Goal: Task Accomplishment & Management: Complete application form

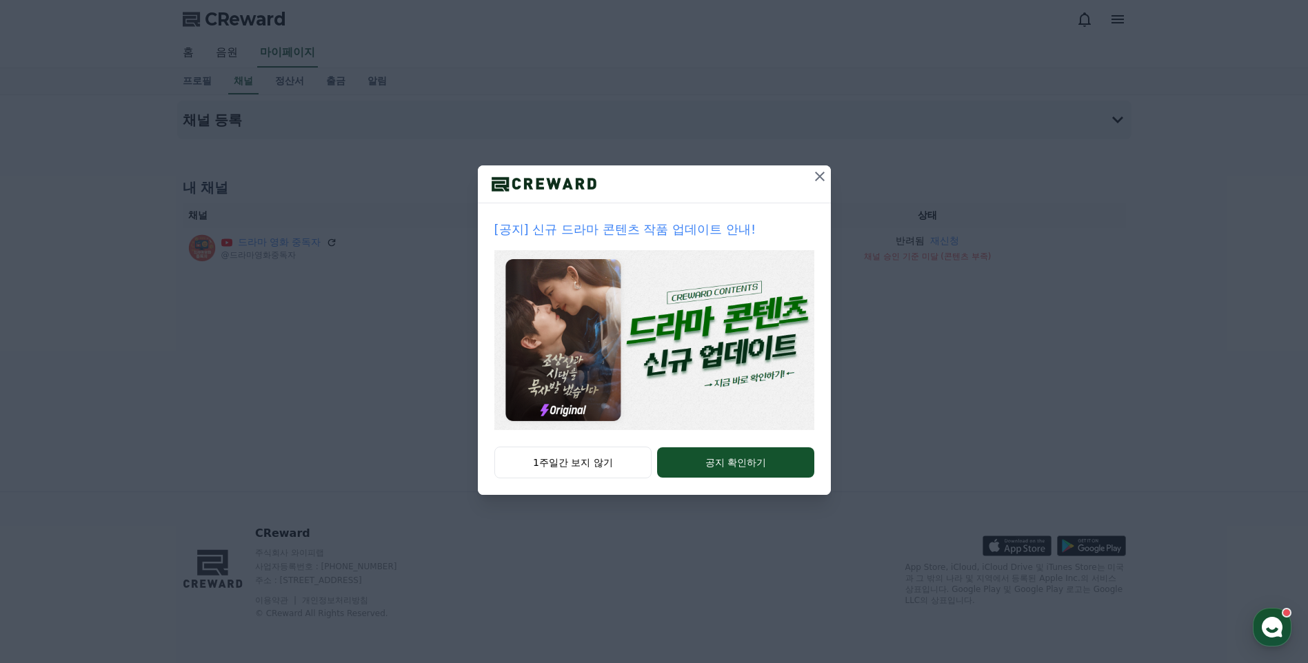
click at [826, 169] on icon at bounding box center [820, 176] width 17 height 17
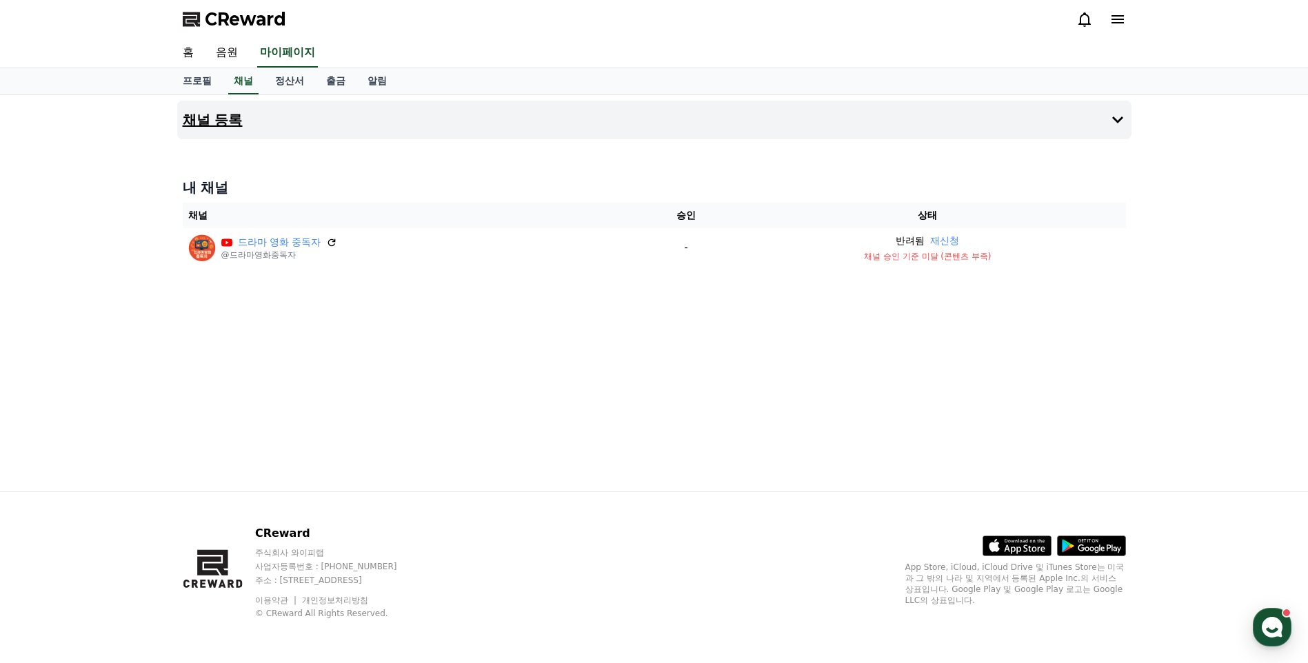
click at [337, 114] on button "채널 등록" at bounding box center [654, 120] width 954 height 39
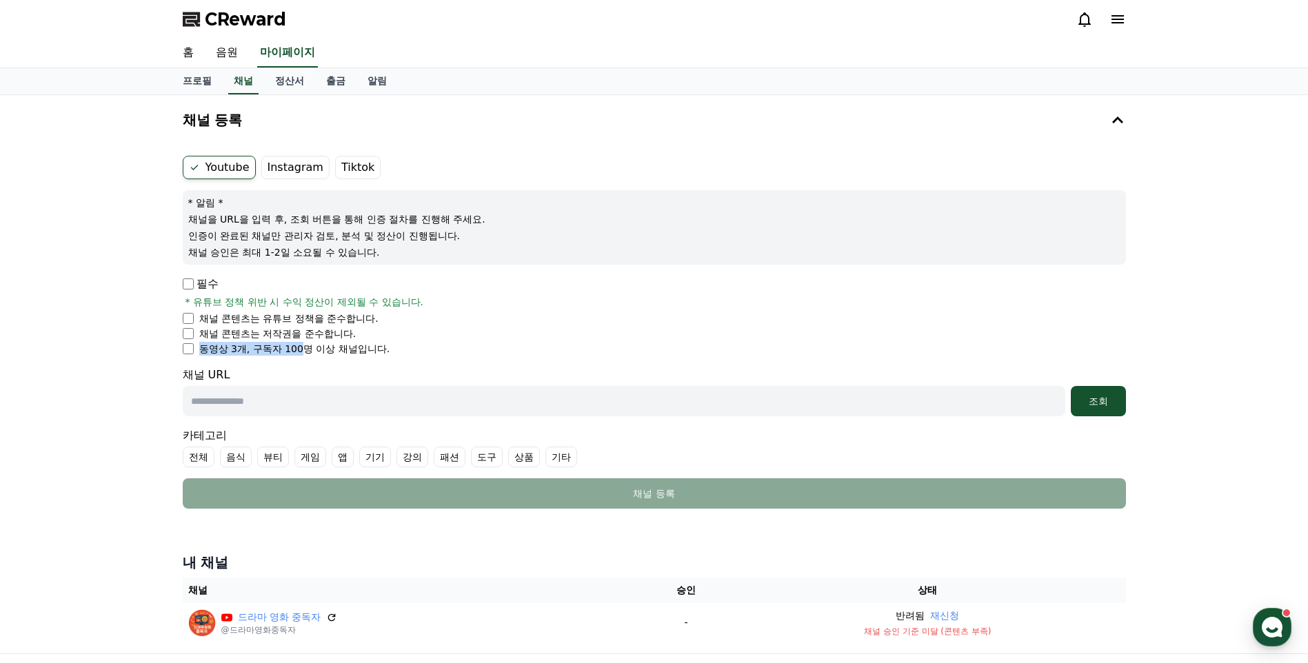
drag, startPoint x: 203, startPoint y: 352, endPoint x: 303, endPoint y: 350, distance: 100.0
click at [303, 350] on p "동영상 3개, 구독자 100명 이상 채널입니다." at bounding box center [294, 349] width 191 height 14
drag, startPoint x: 303, startPoint y: 350, endPoint x: 312, endPoint y: 353, distance: 9.6
click at [312, 353] on p "동영상 3개, 구독자 100명 이상 채널입니다." at bounding box center [294, 349] width 191 height 14
click at [308, 346] on p "동영상 3개, 구독자 100명 이상 채널입니다." at bounding box center [294, 349] width 191 height 14
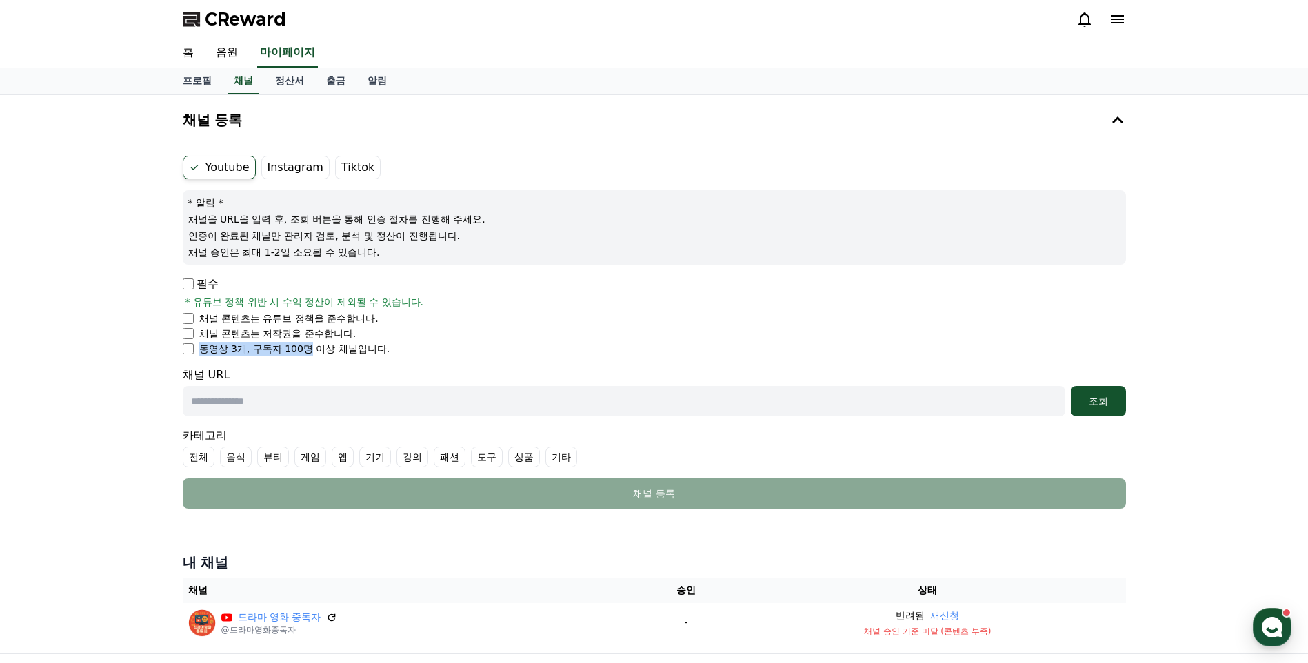
drag, startPoint x: 306, startPoint y: 350, endPoint x: 202, endPoint y: 356, distance: 103.6
click at [202, 356] on form "Youtube Instagram Tiktok * 알림 * 채널을 URL을 입력 후, 조회 버튼을 통해 인증 절차를 진행해 주세요. 인증이 완료…" at bounding box center [654, 332] width 943 height 353
drag, startPoint x: 202, startPoint y: 356, endPoint x: 407, endPoint y: 360, distance: 204.9
click at [407, 360] on form "Youtube Instagram Tiktok * 알림 * 채널을 URL을 입력 후, 조회 버튼을 통해 인증 절차를 진행해 주세요. 인증이 완료…" at bounding box center [654, 332] width 943 height 353
click at [197, 87] on link "프로필" at bounding box center [197, 81] width 51 height 26
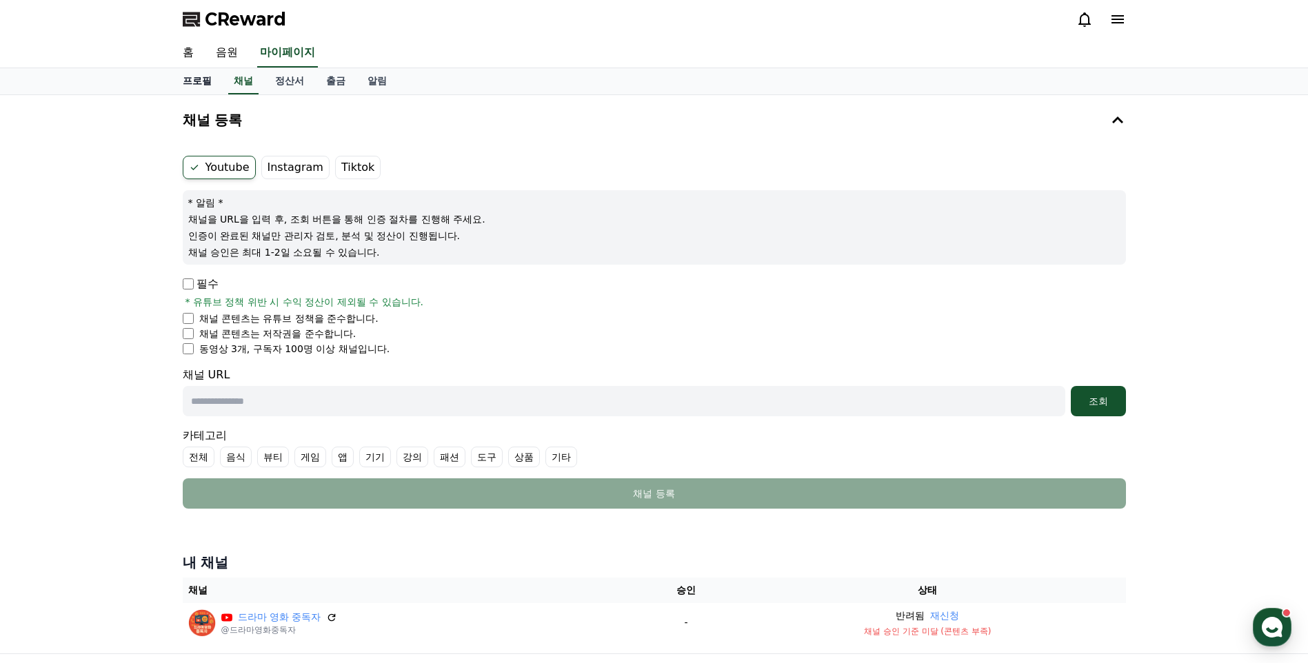
select select "**********"
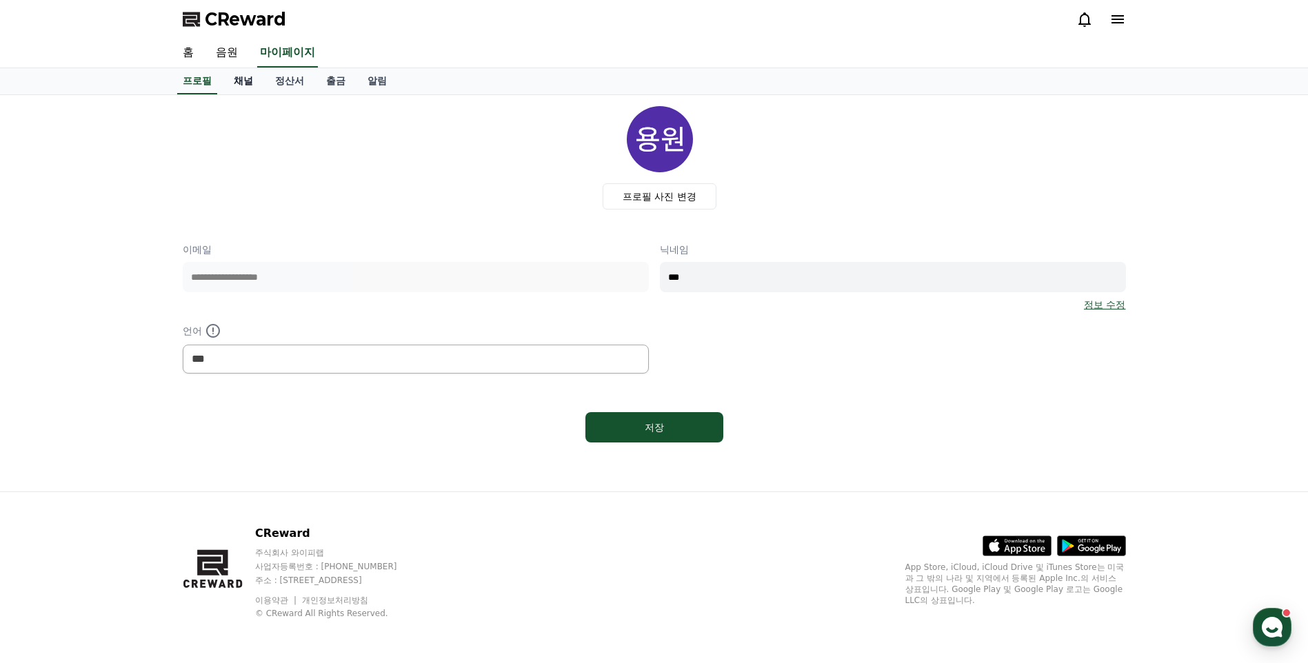
click at [237, 81] on link "채널" at bounding box center [243, 81] width 41 height 26
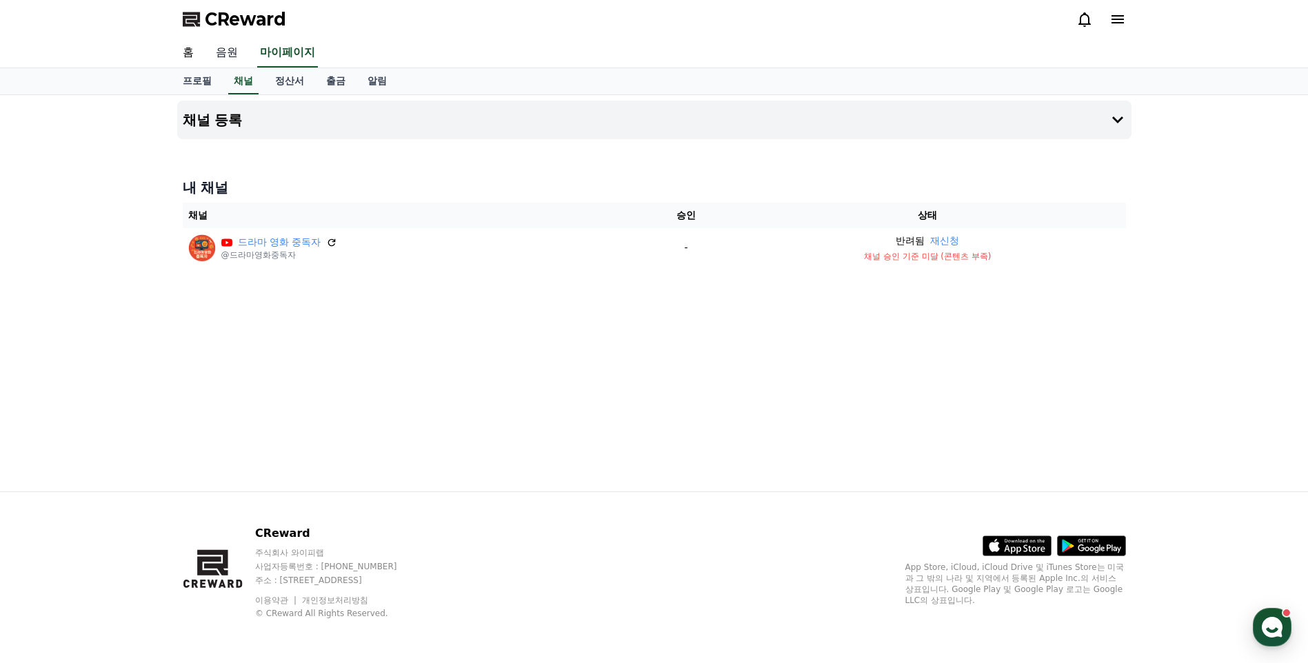
click at [234, 63] on link "음원" at bounding box center [227, 53] width 44 height 29
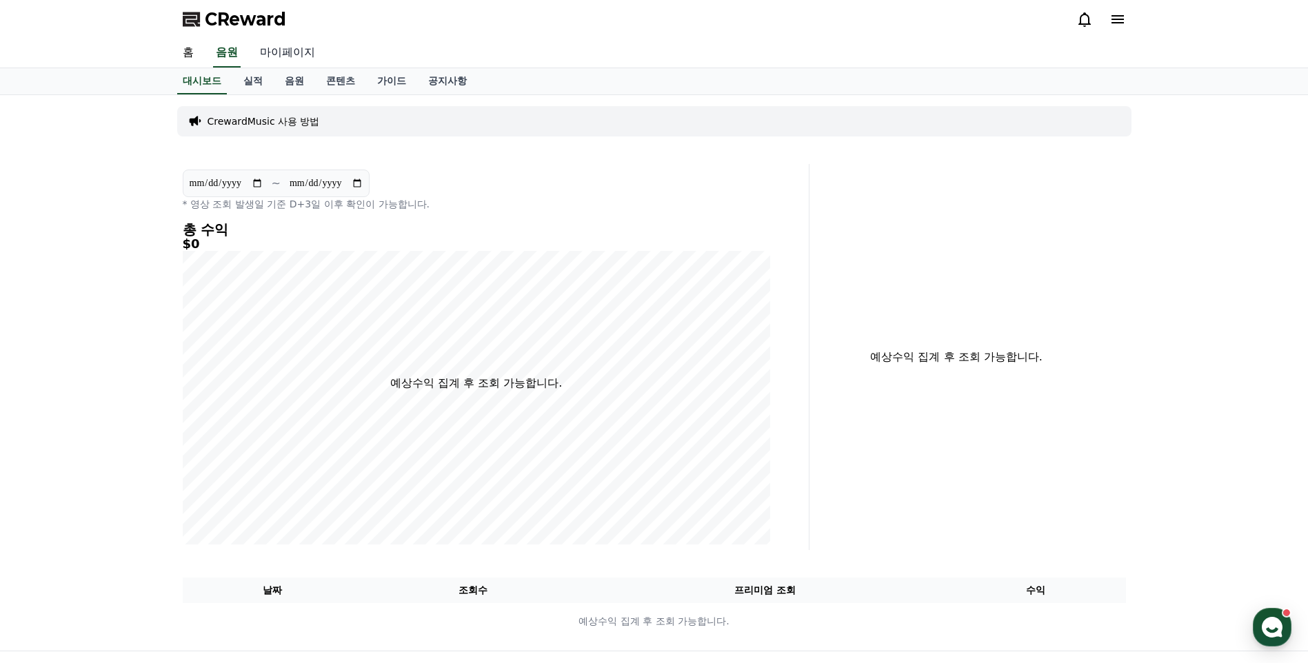
click at [268, 61] on link "마이페이지" at bounding box center [287, 53] width 77 height 29
select select "**********"
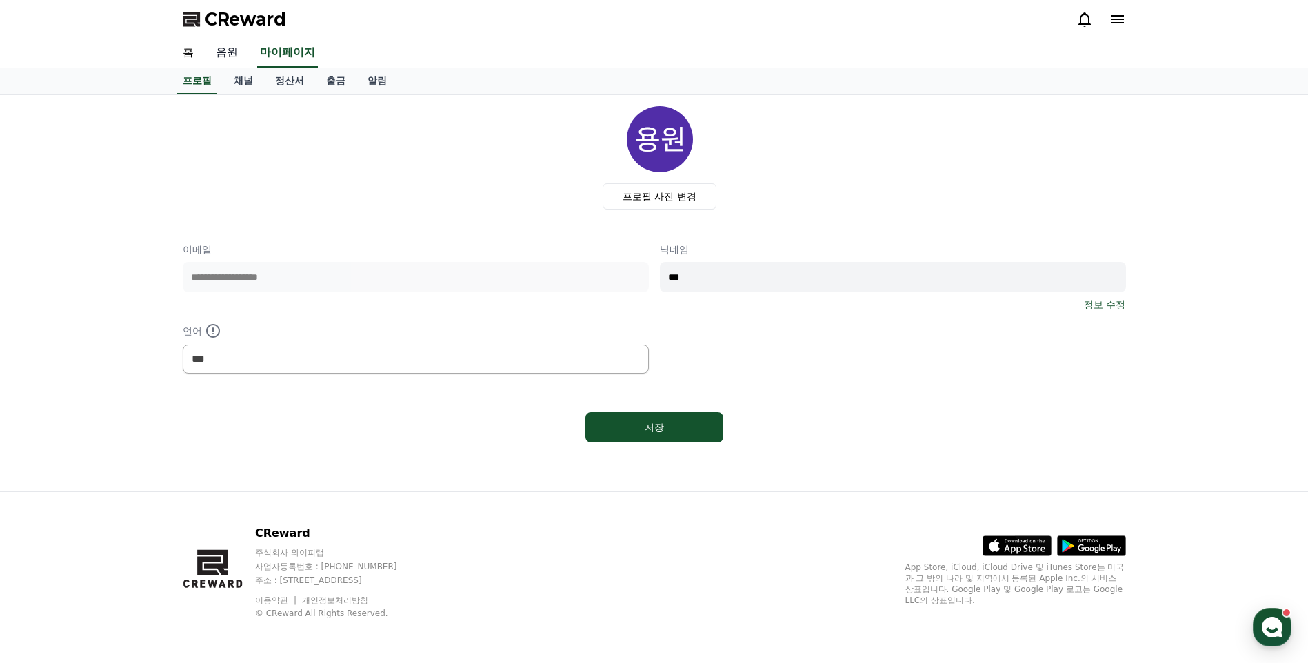
click at [231, 61] on link "음원" at bounding box center [227, 53] width 44 height 29
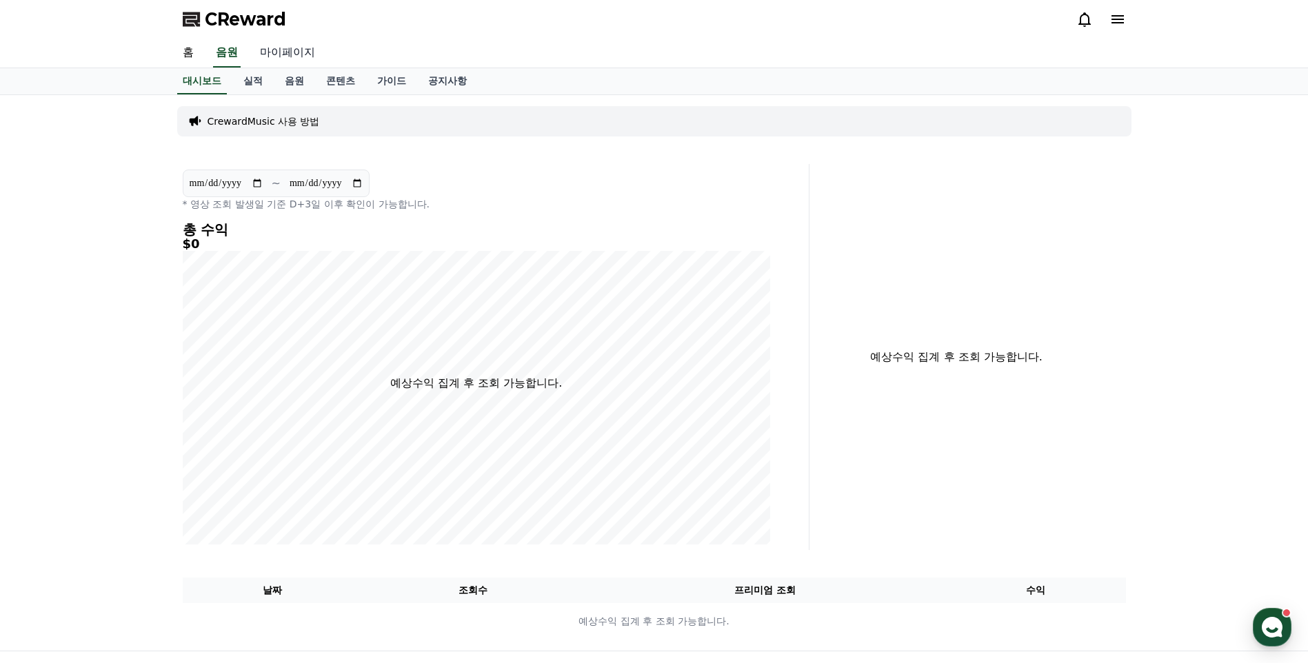
click at [322, 63] on link "마이페이지" at bounding box center [287, 53] width 77 height 29
select select "**********"
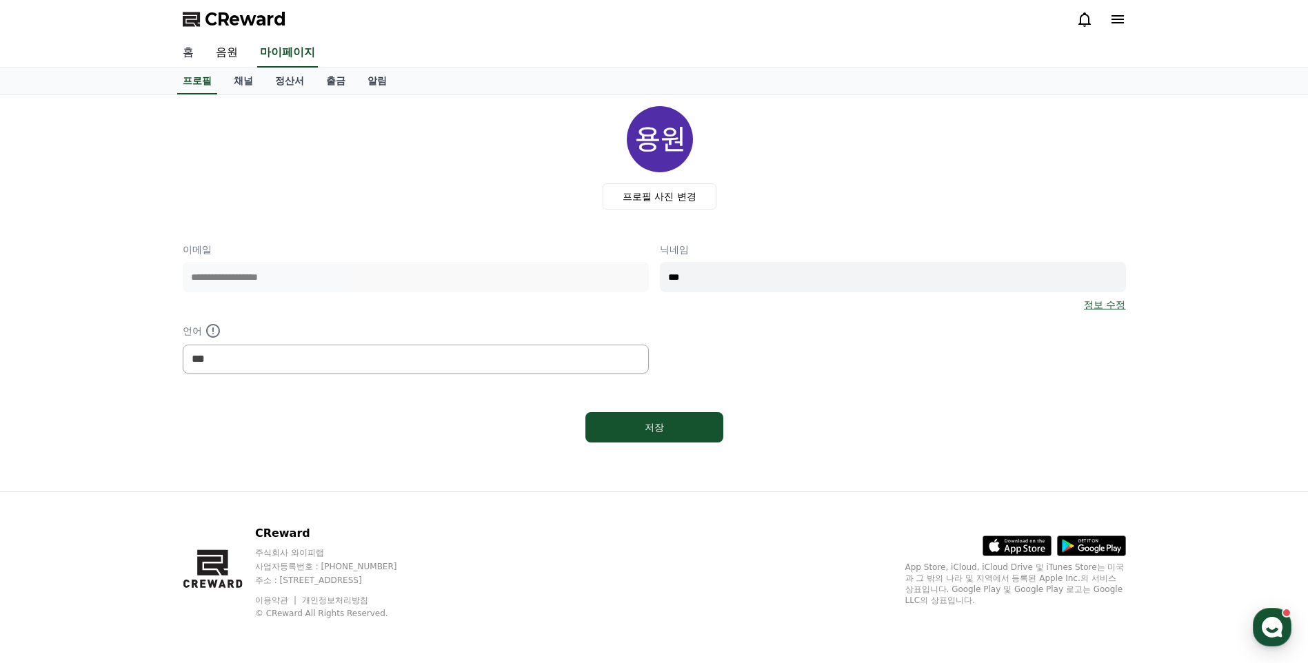
click at [194, 50] on link "홈" at bounding box center [188, 53] width 33 height 29
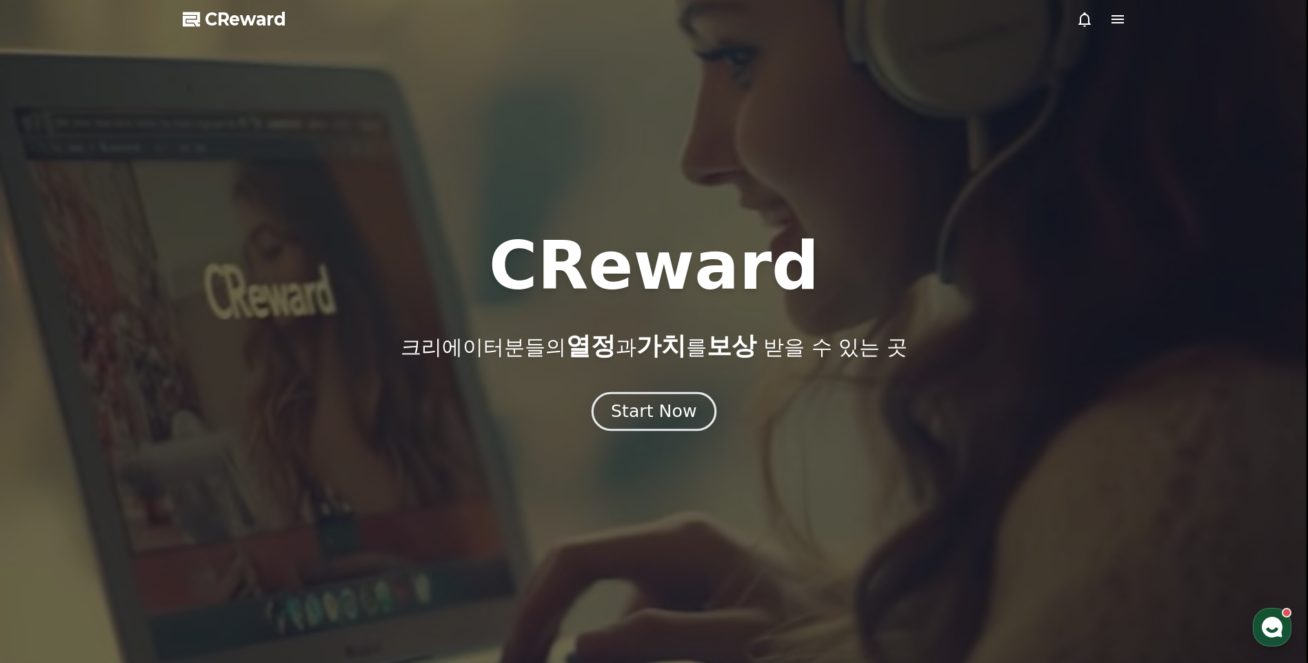
click at [664, 411] on div "Start Now" at bounding box center [654, 411] width 86 height 23
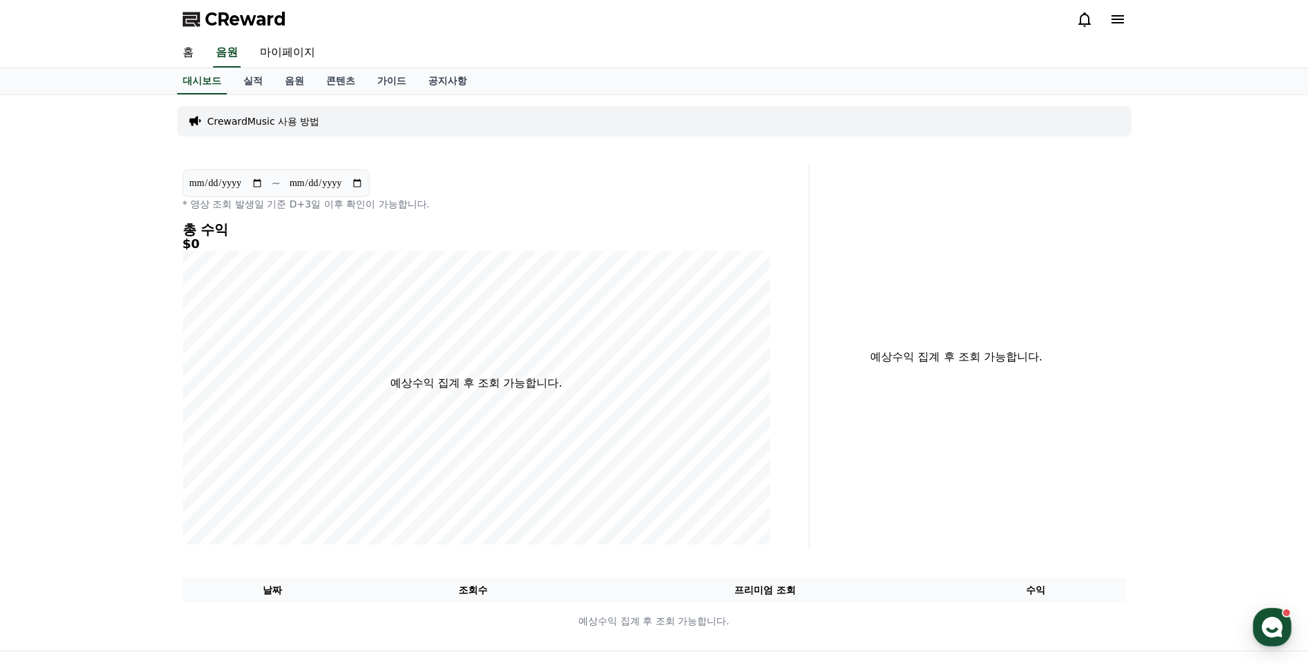
click at [209, 24] on span "CReward" at bounding box center [245, 19] width 81 height 22
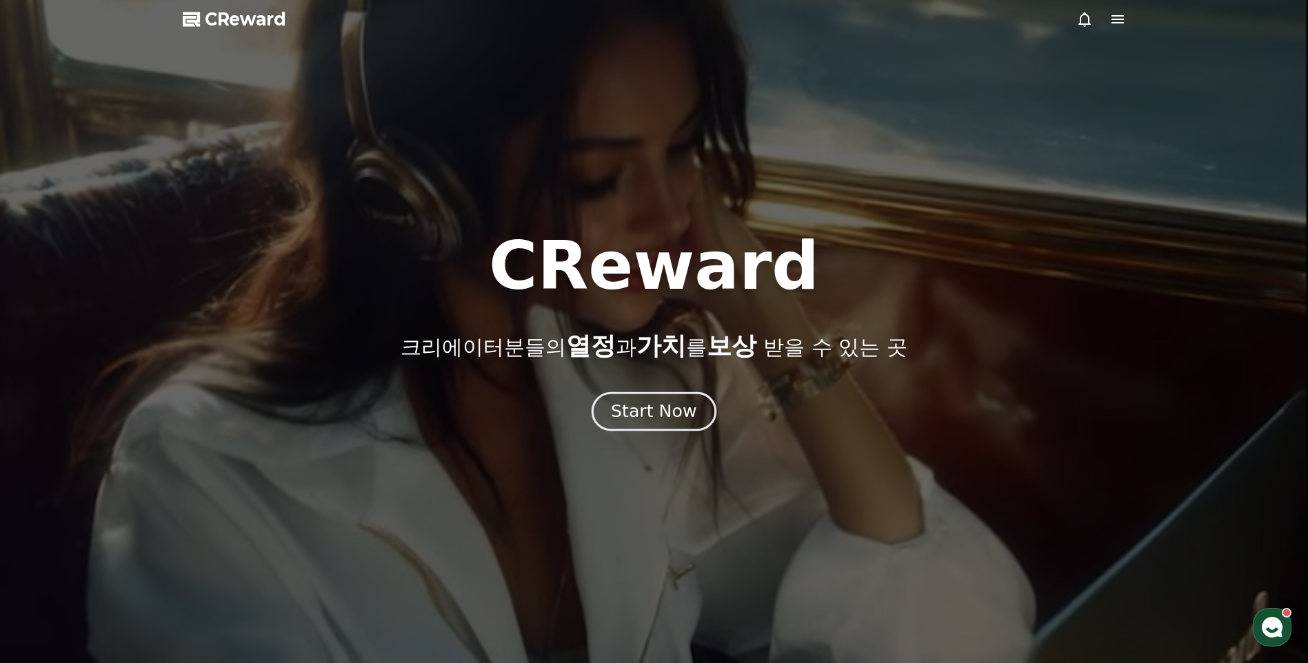
click at [677, 408] on div "Start Now" at bounding box center [654, 411] width 86 height 23
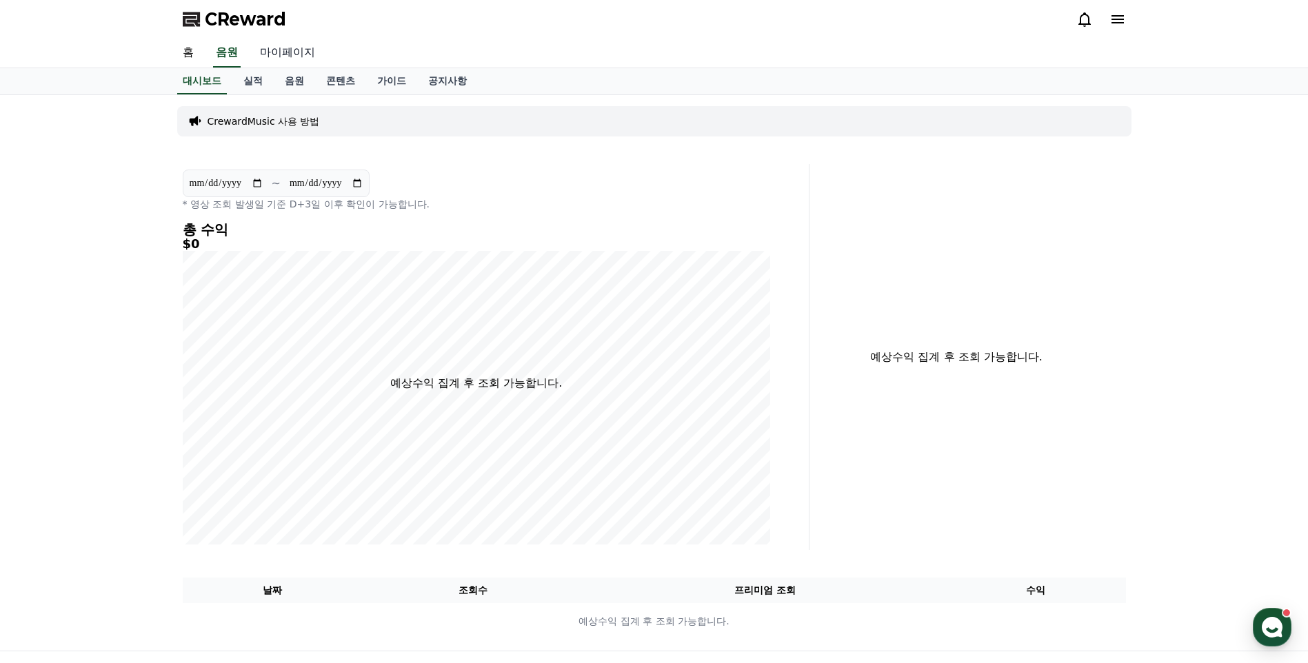
click at [307, 53] on link "마이페이지" at bounding box center [287, 53] width 77 height 29
select select "**********"
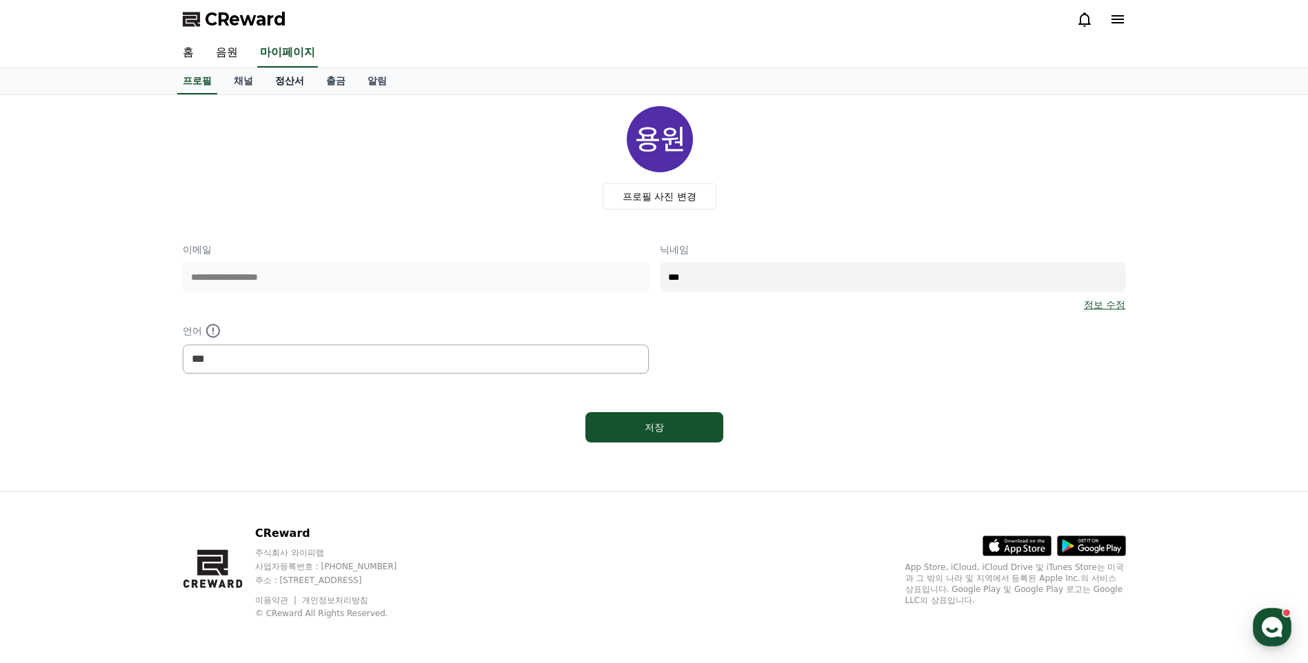
click at [290, 82] on link "정산서" at bounding box center [289, 81] width 51 height 26
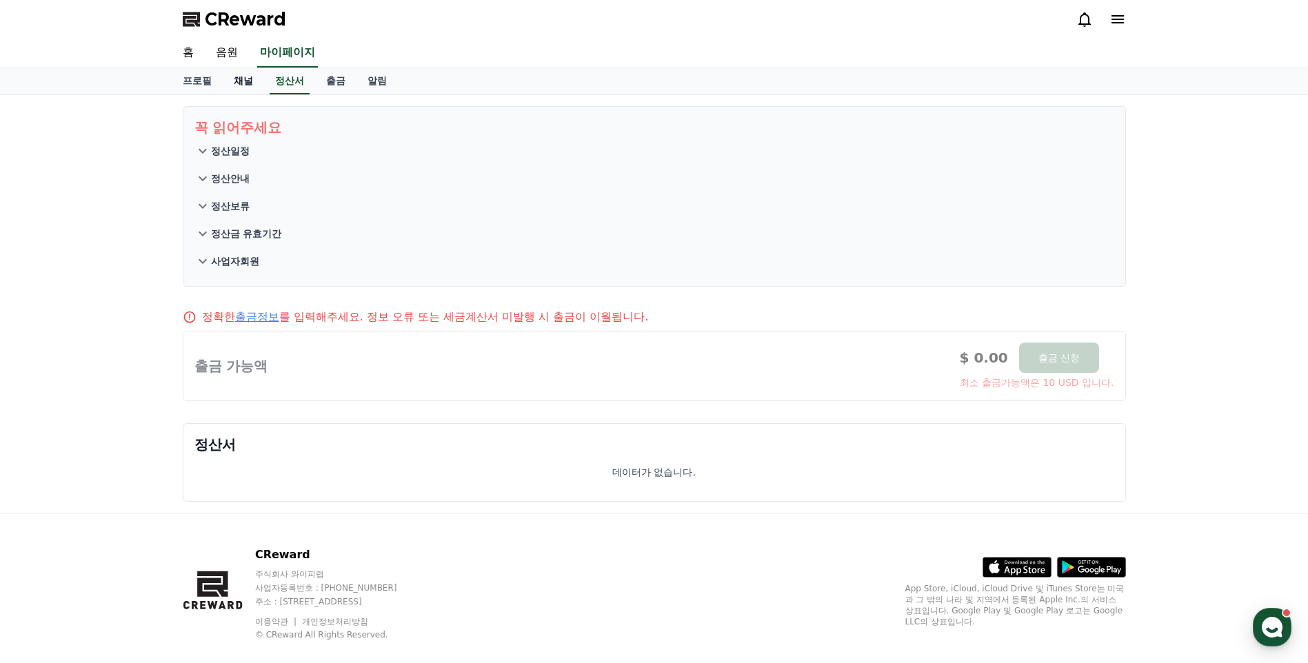
click at [252, 81] on link "채널" at bounding box center [243, 81] width 41 height 26
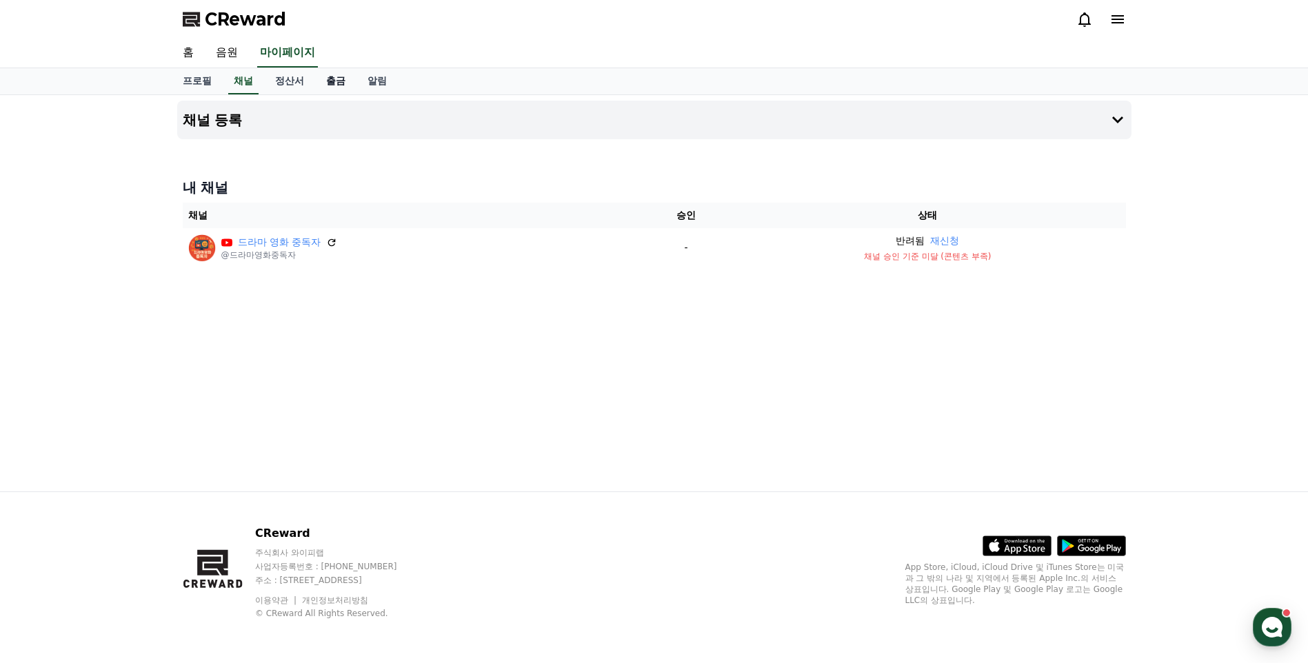
click at [321, 81] on link "출금" at bounding box center [335, 81] width 41 height 26
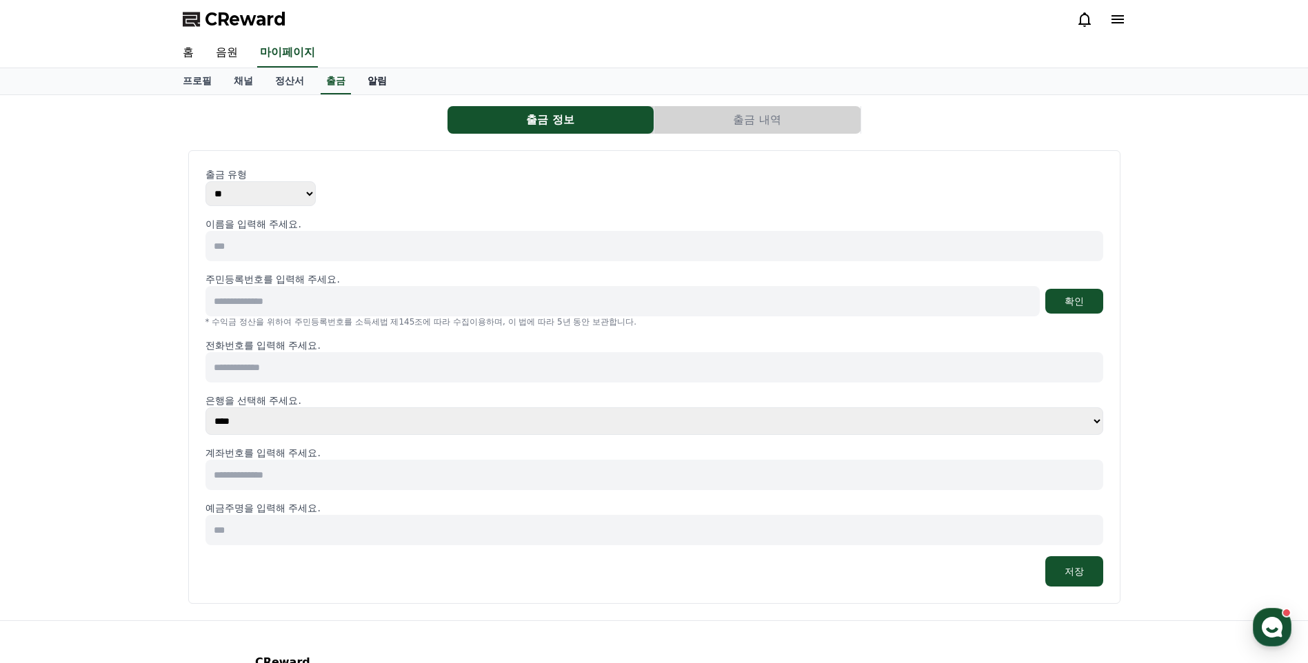
click at [368, 81] on link "알림" at bounding box center [377, 81] width 41 height 26
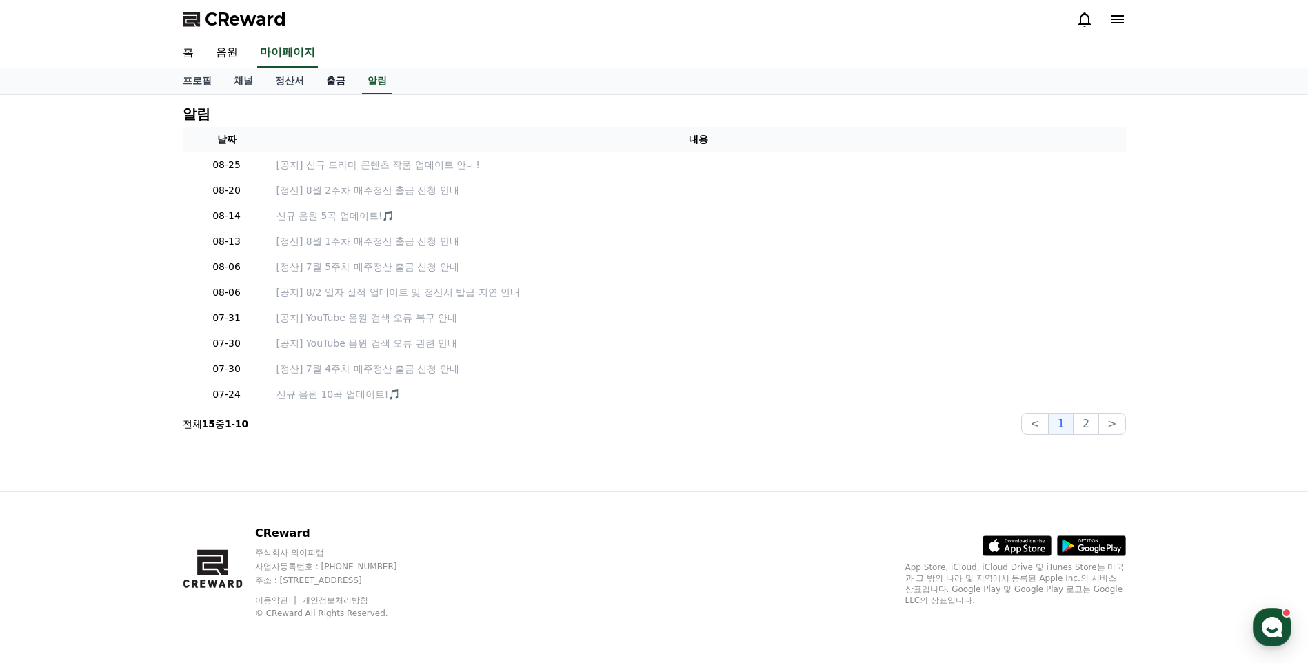
click at [339, 79] on link "출금" at bounding box center [335, 81] width 41 height 26
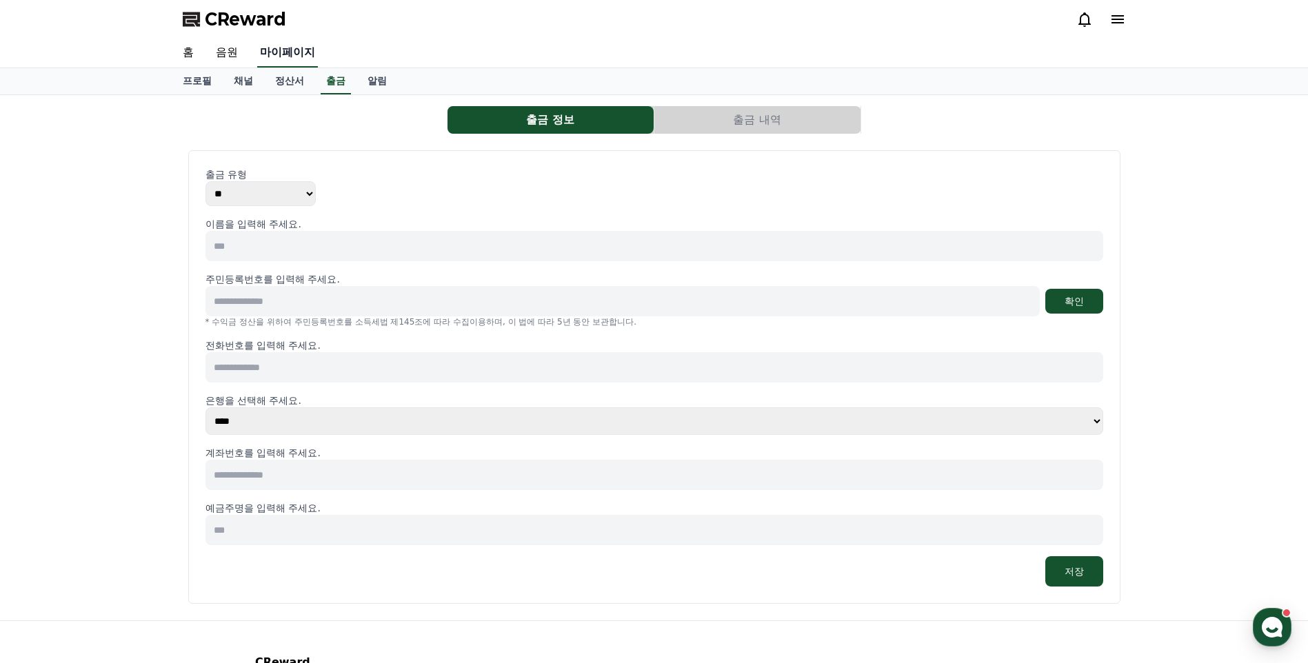
click at [269, 59] on link "마이페이지" at bounding box center [287, 53] width 61 height 29
select select "**********"
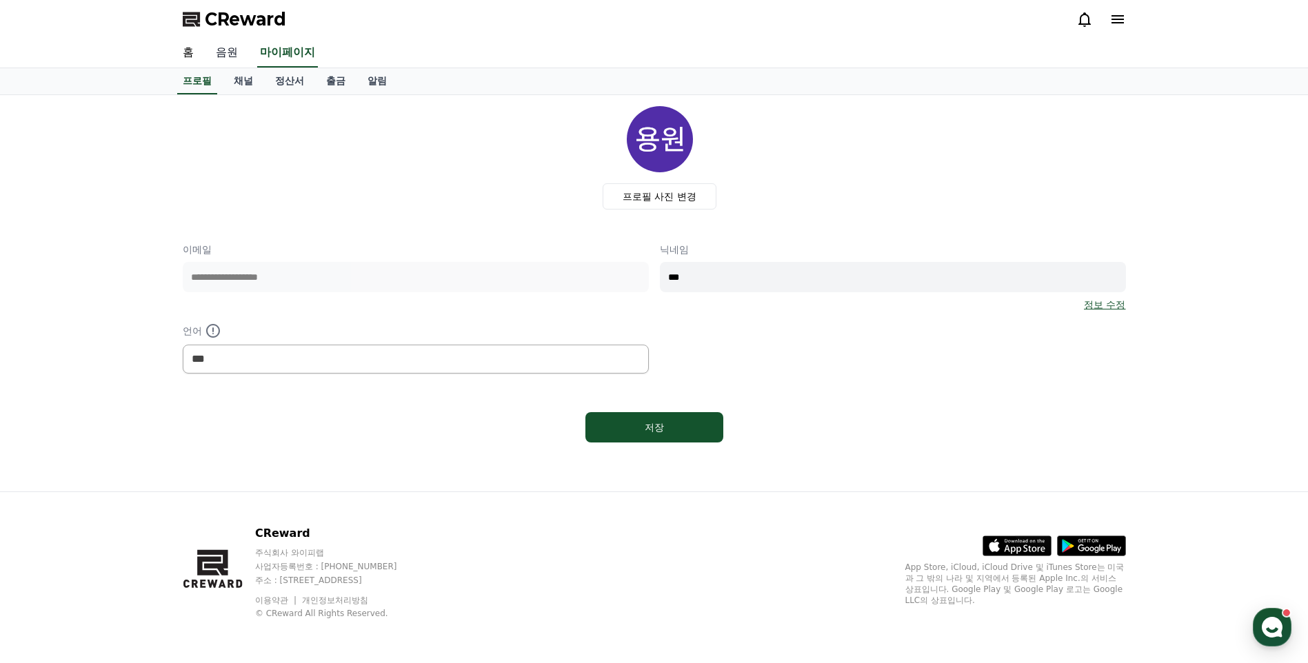
click at [212, 54] on link "음원" at bounding box center [227, 53] width 44 height 29
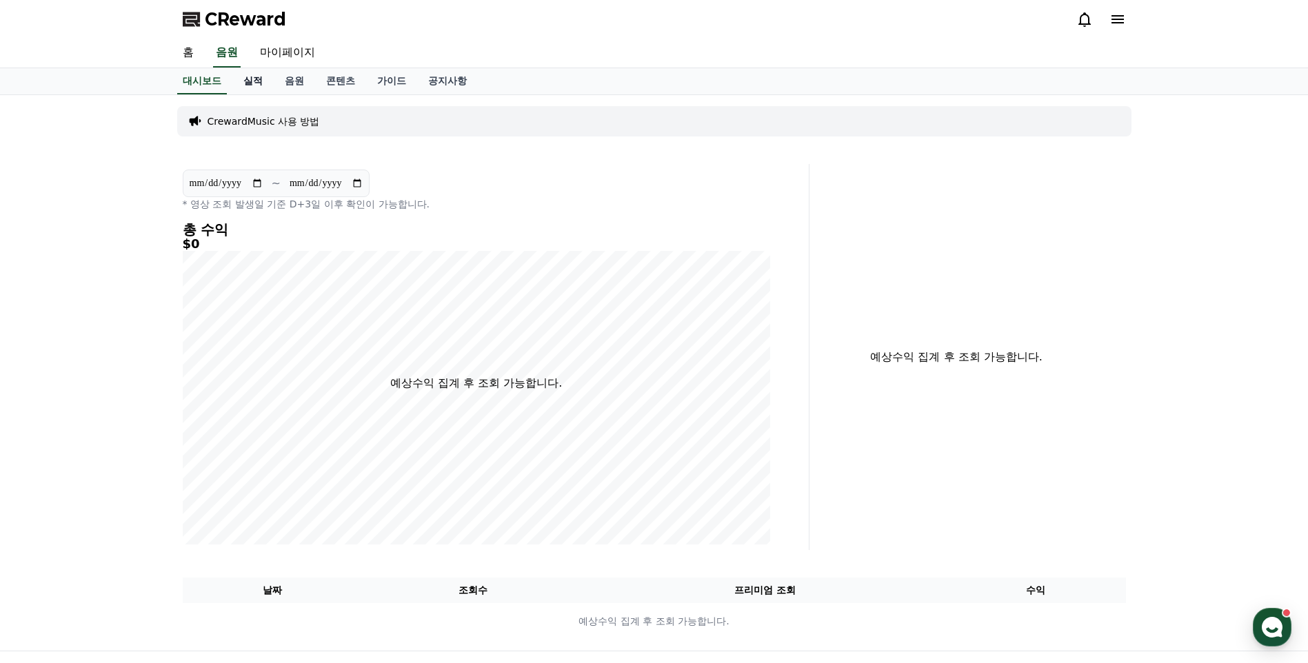
drag, startPoint x: 256, startPoint y: 81, endPoint x: 263, endPoint y: 81, distance: 7.6
click at [258, 81] on link "실적" at bounding box center [252, 81] width 41 height 26
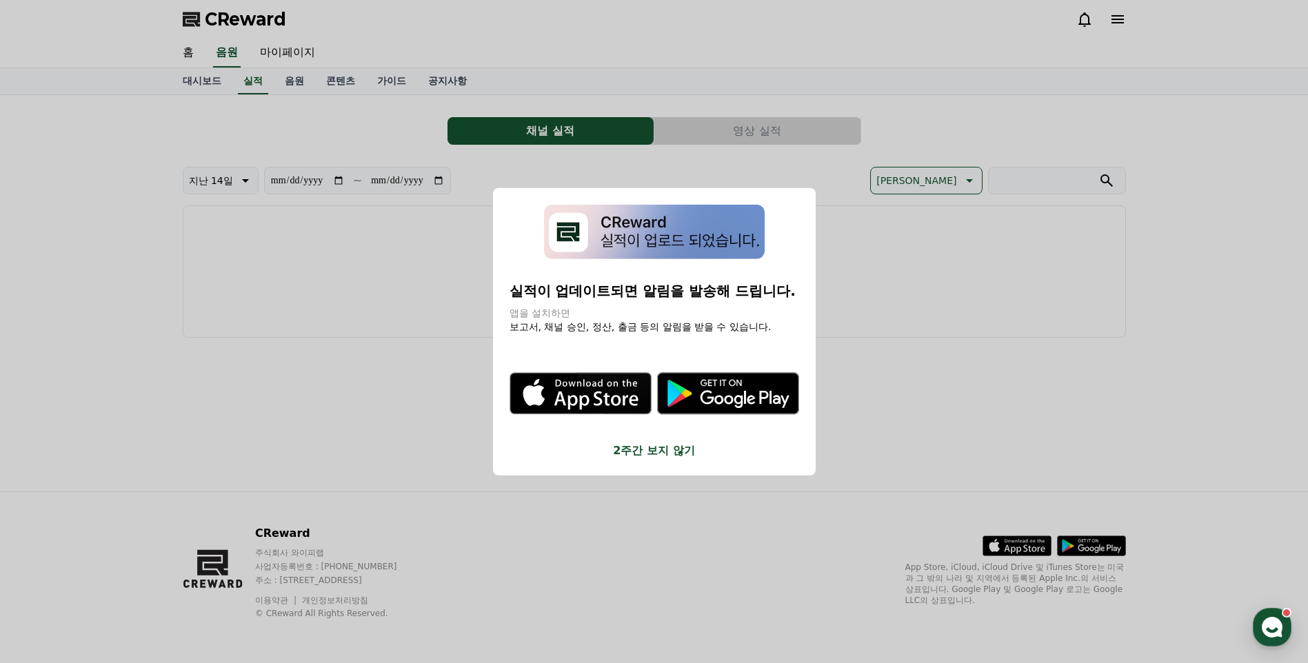
click at [270, 82] on button "close modal" at bounding box center [654, 331] width 1308 height 663
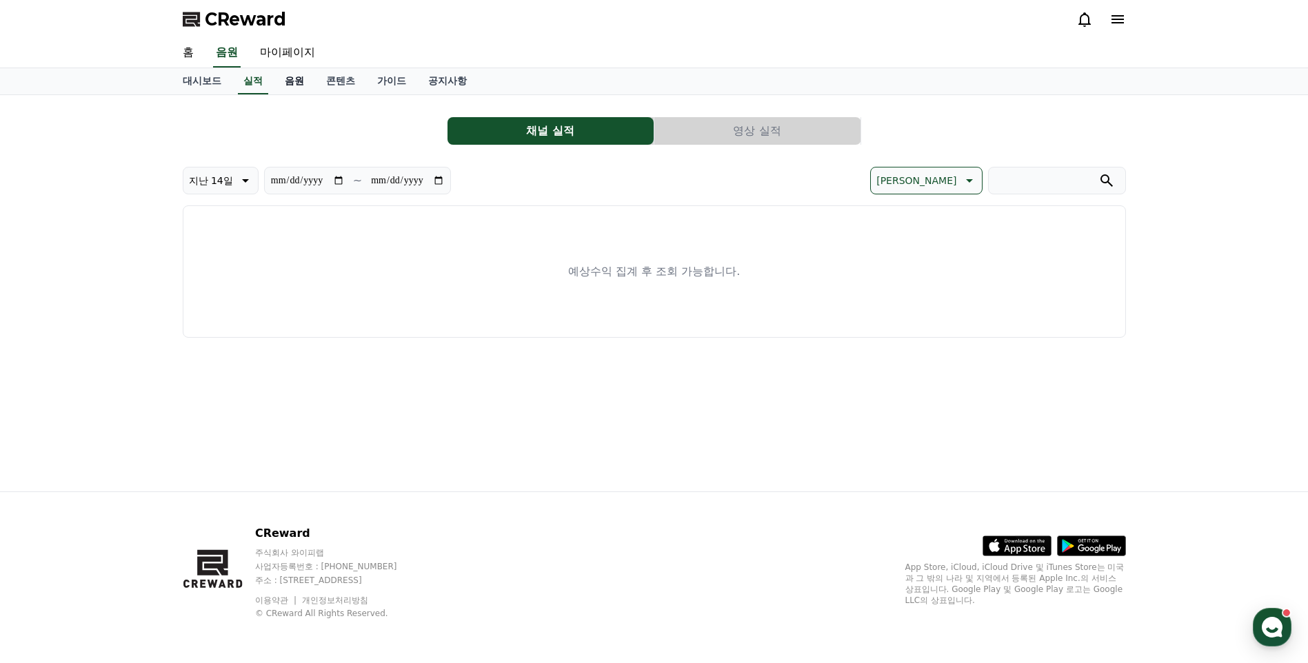
click at [279, 79] on link "음원" at bounding box center [294, 81] width 41 height 26
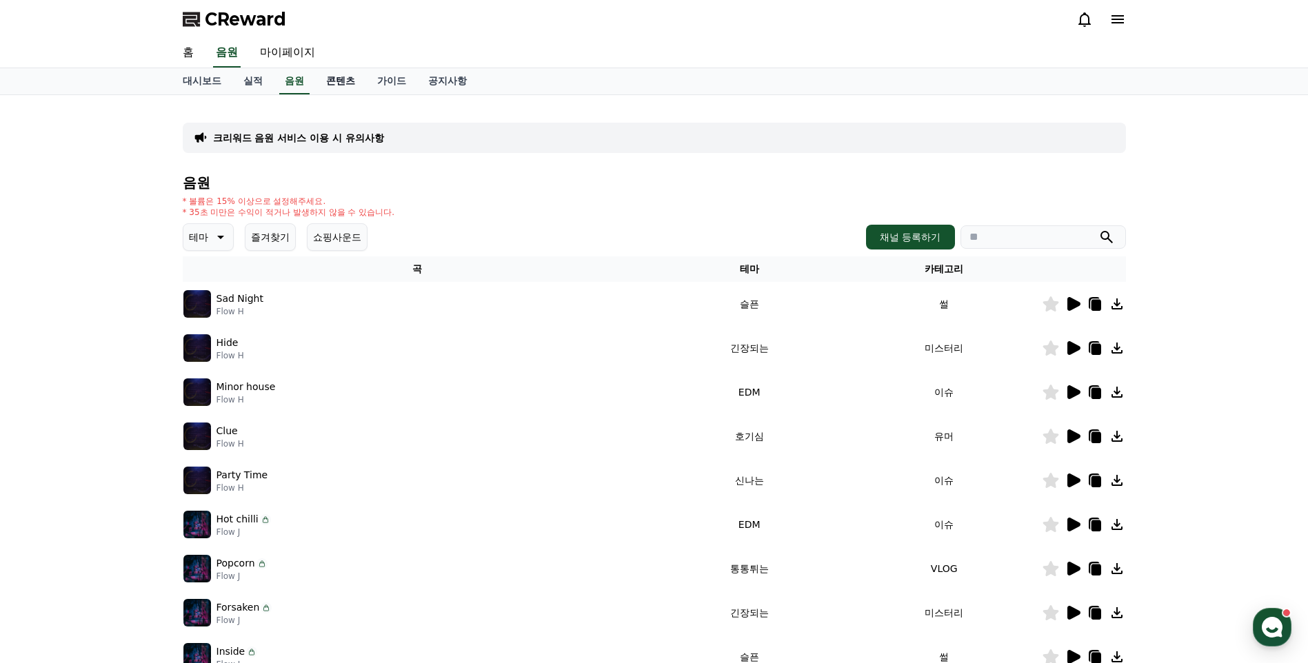
click at [332, 83] on link "콘텐츠" at bounding box center [340, 81] width 51 height 26
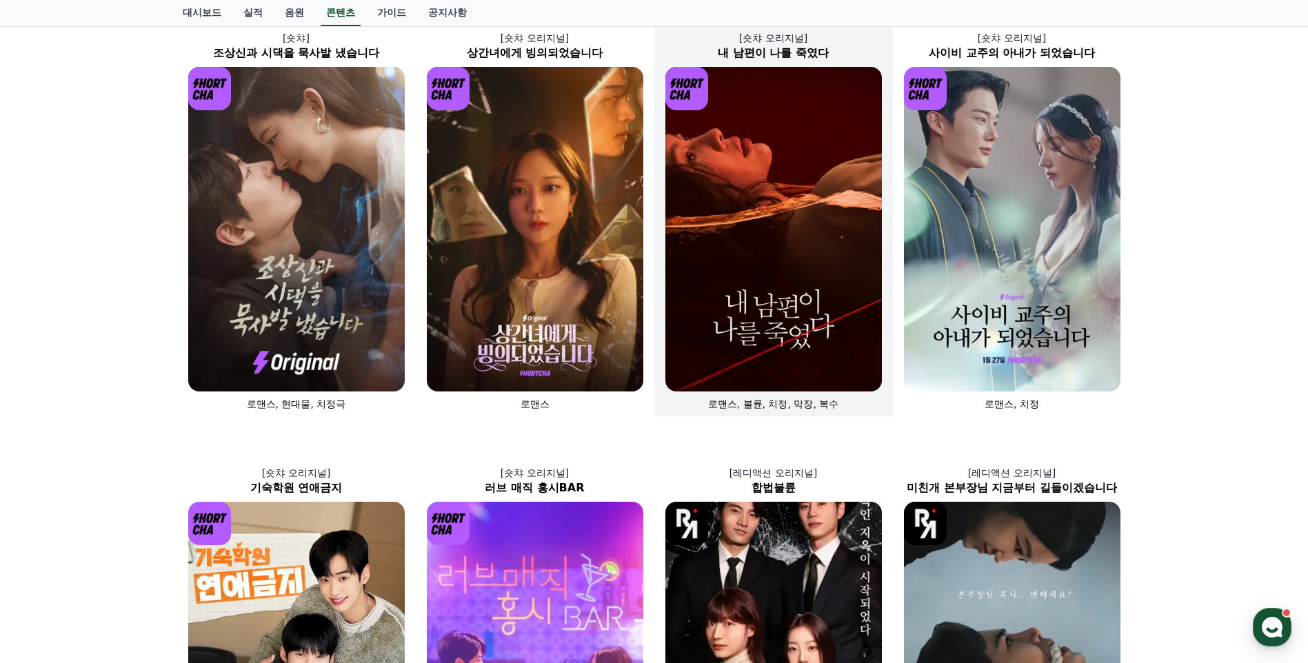
scroll to position [69, 0]
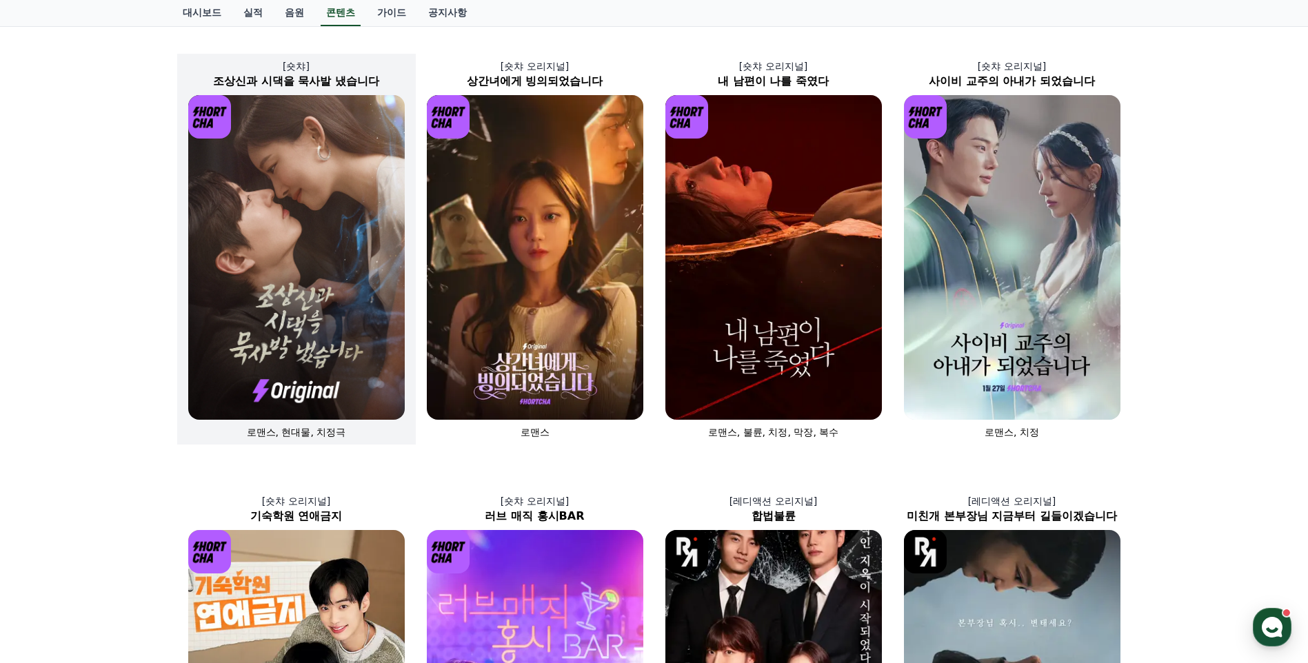
click at [313, 302] on img at bounding box center [296, 257] width 217 height 325
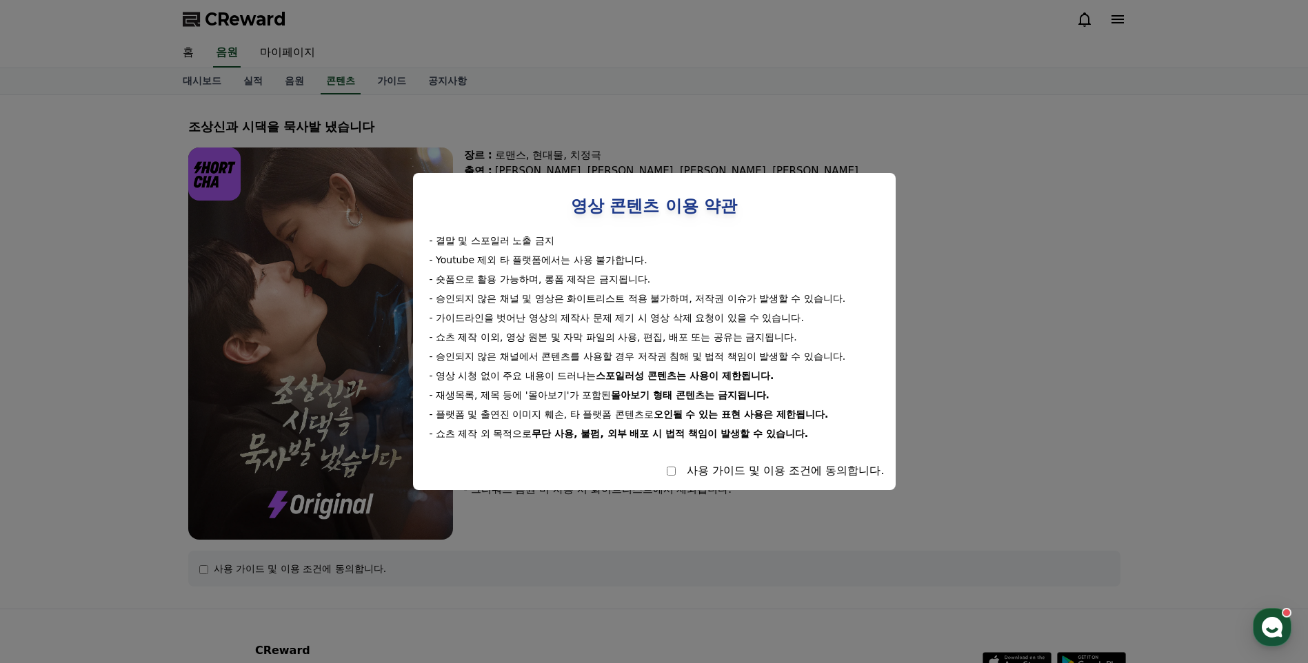
select select
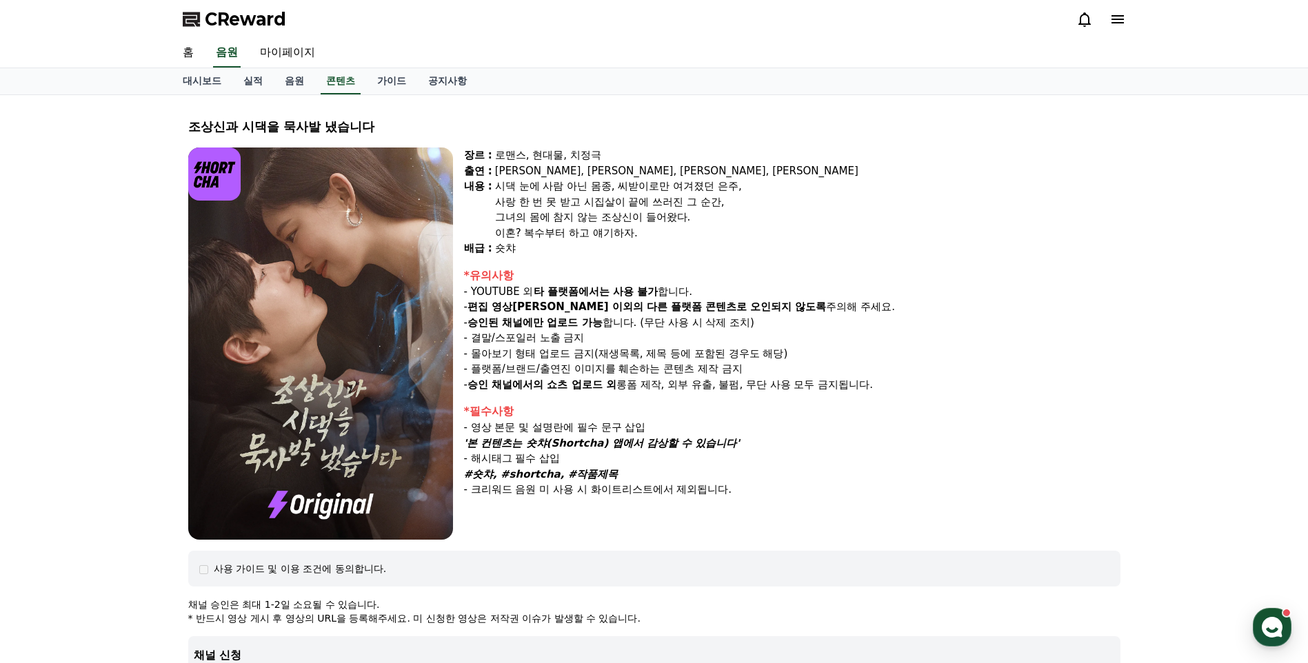
scroll to position [345, 0]
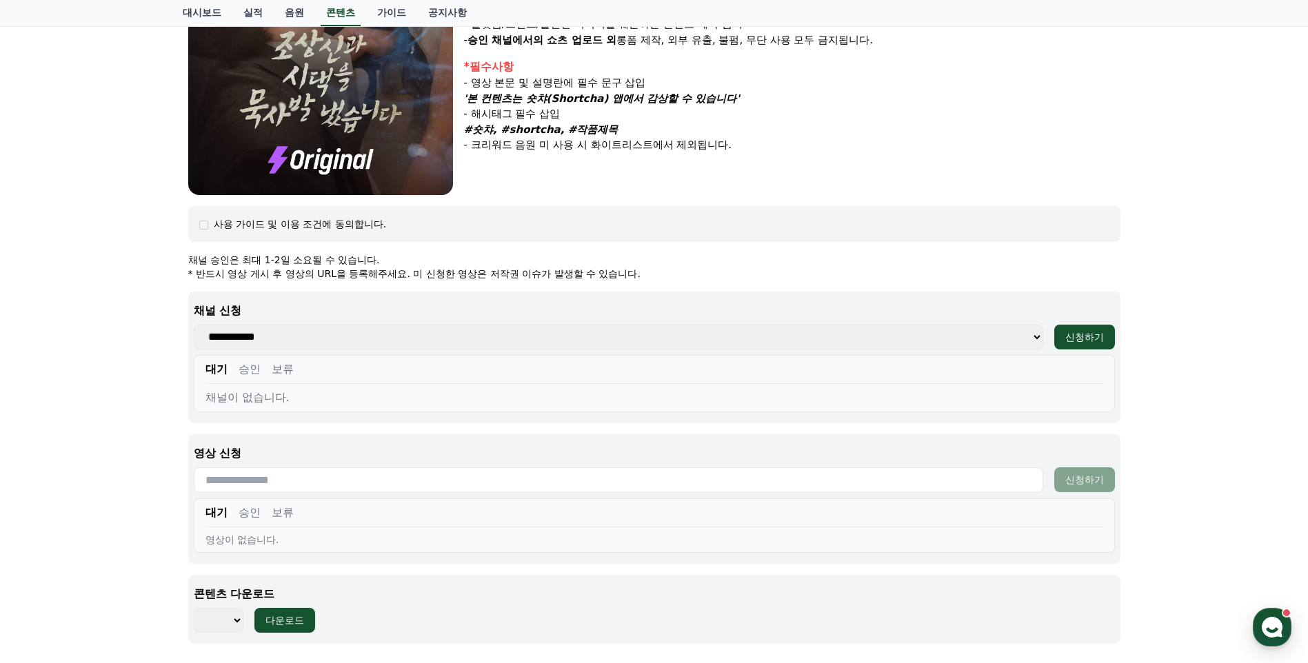
click at [257, 350] on div "**********" at bounding box center [654, 358] width 932 height 132
click at [263, 343] on select "**********" at bounding box center [619, 337] width 850 height 25
drag, startPoint x: 263, startPoint y: 343, endPoint x: 267, endPoint y: 353, distance: 11.1
click at [263, 343] on select "**********" at bounding box center [619, 337] width 850 height 25
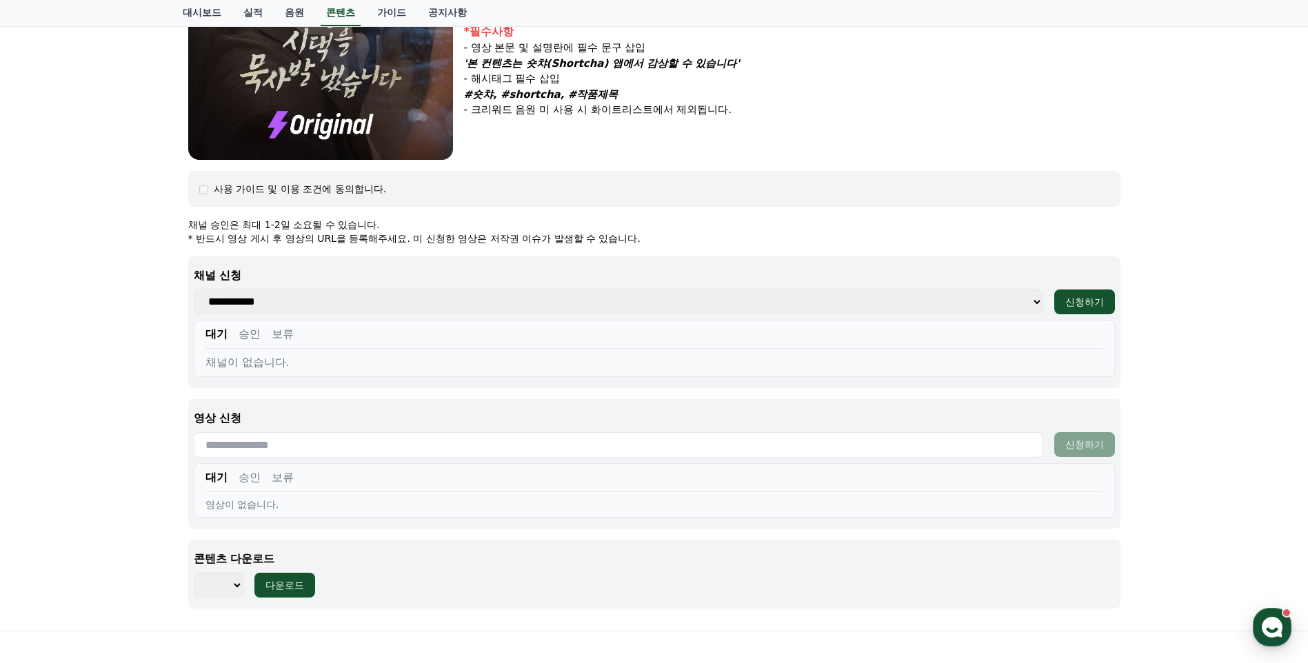
scroll to position [414, 0]
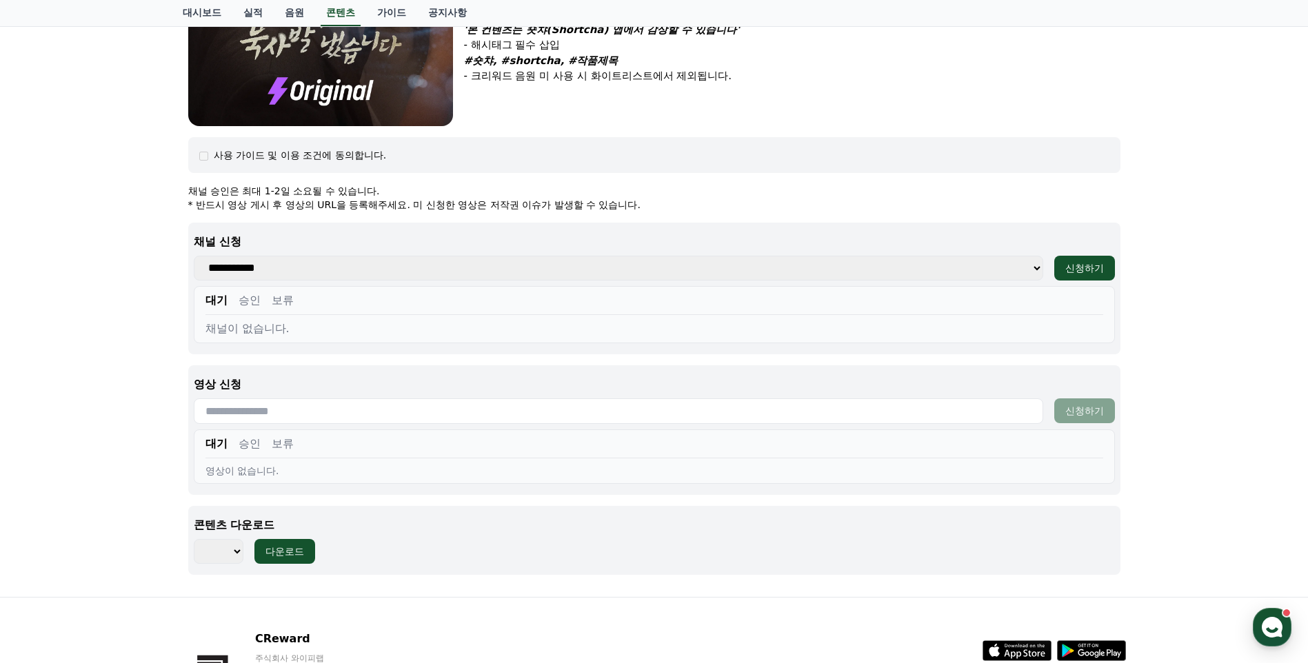
click at [229, 555] on select "*** *** *** *** *** *** *** *** *** *** *** *** *** *** *** *** *** *** *** ***…" at bounding box center [219, 551] width 50 height 25
click at [106, 538] on div "조상신과 시댁을 묵사발 냈습니다 장르 : 로맨스, 현대물, 치정극 출연 : 최윤정, 정시현, 신영찬, 송경아 내용 : 시댁 눈에 사람 아닌 몸…" at bounding box center [654, 139] width 1308 height 916
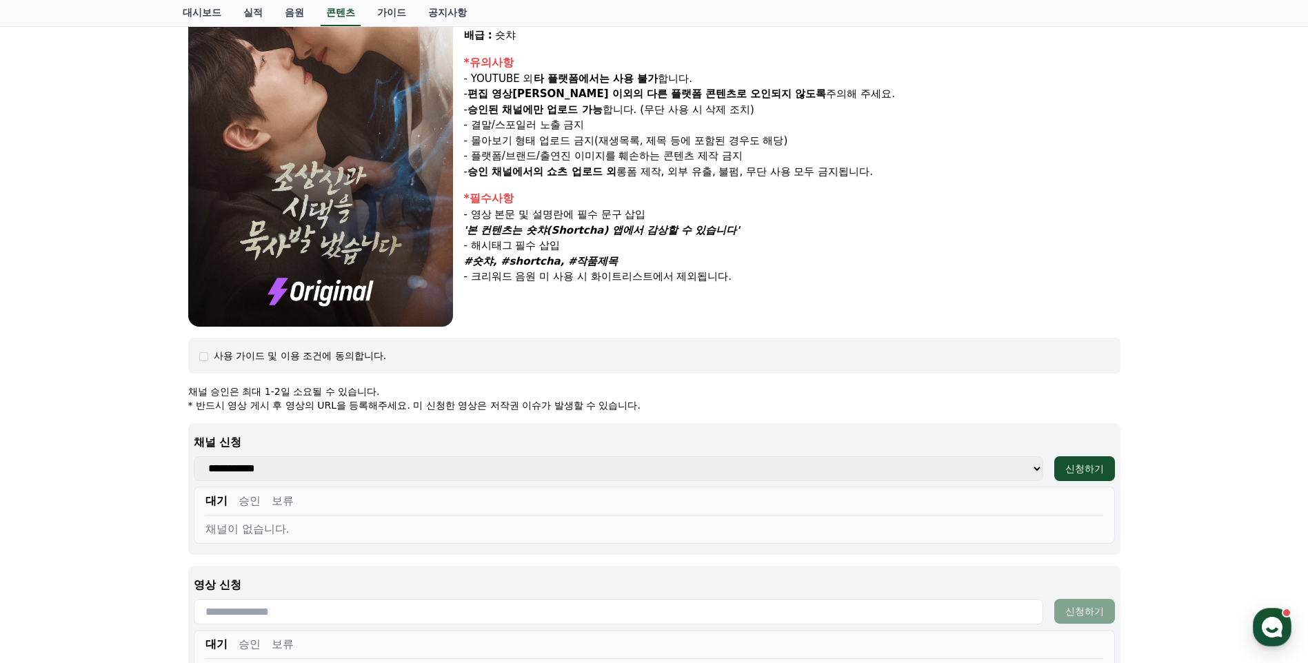
scroll to position [0, 0]
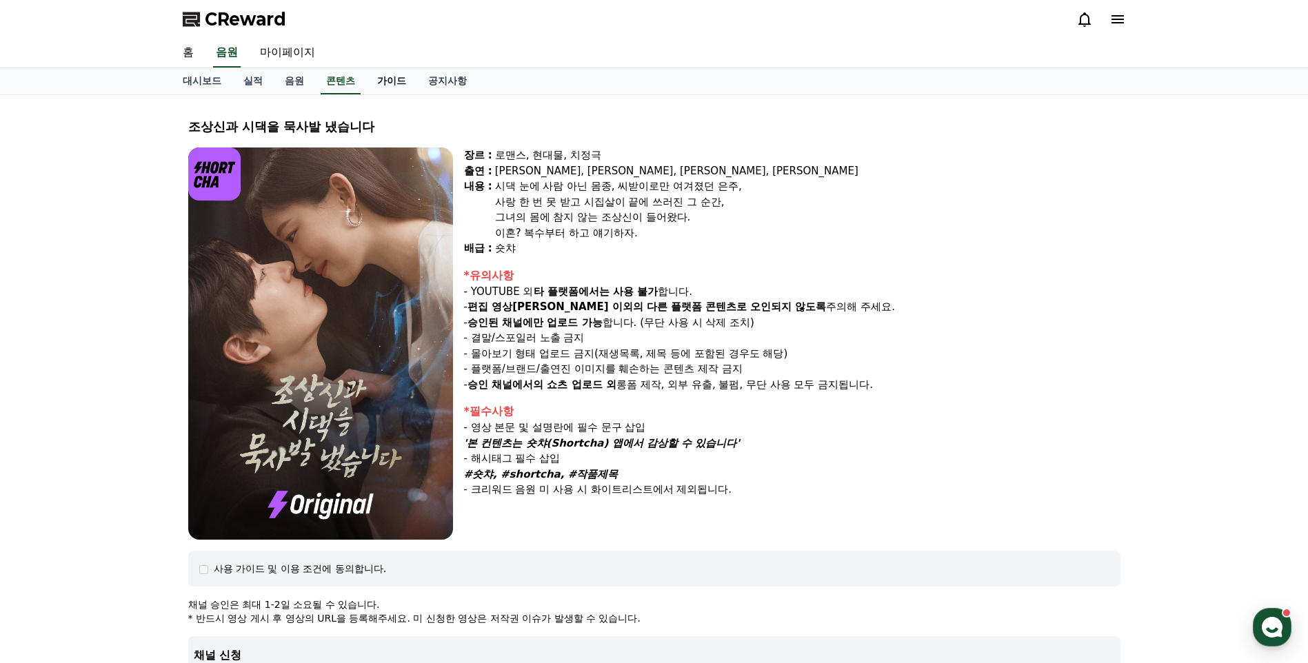
click at [396, 82] on link "가이드" at bounding box center [391, 81] width 51 height 26
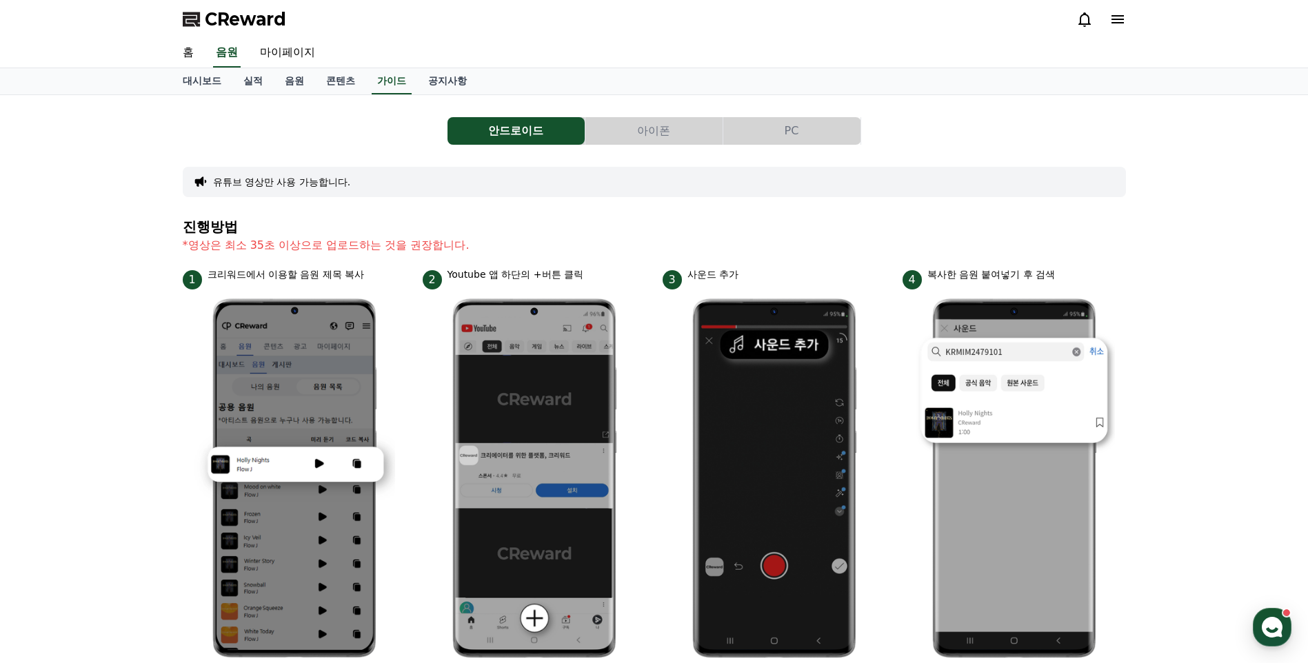
click at [643, 121] on button "아이폰" at bounding box center [653, 131] width 137 height 28
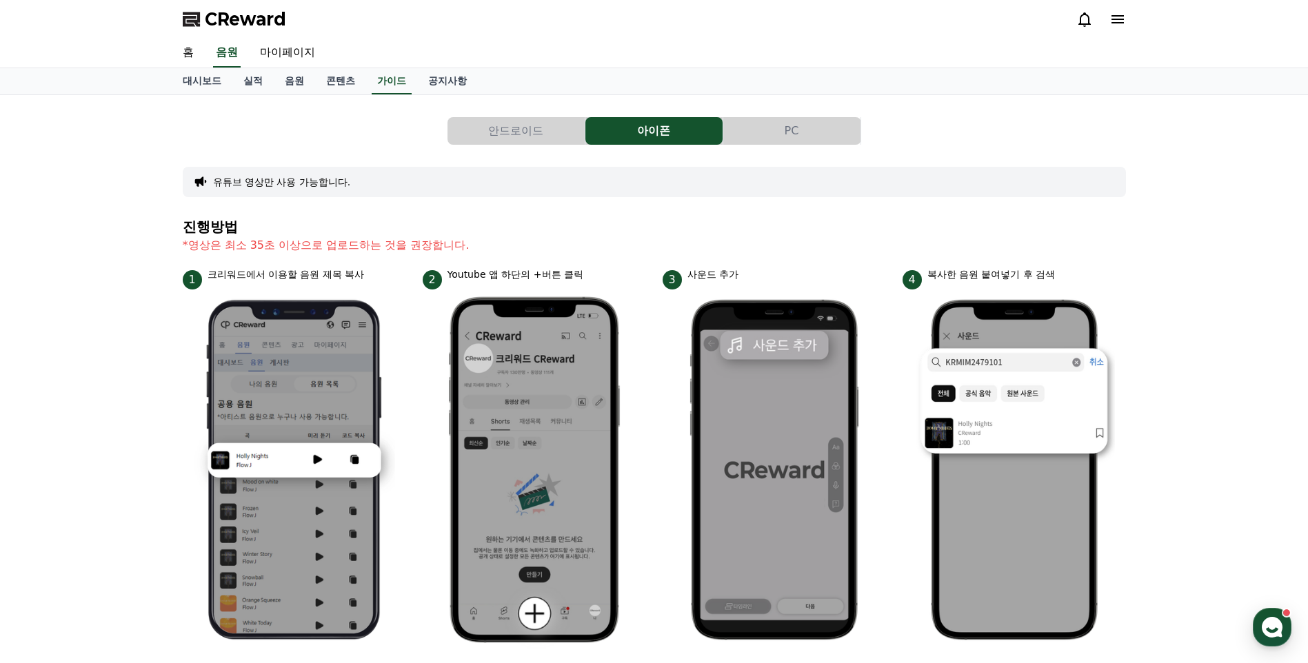
click at [720, 135] on button "아이폰" at bounding box center [653, 131] width 137 height 28
click at [763, 132] on button "PC" at bounding box center [791, 131] width 137 height 28
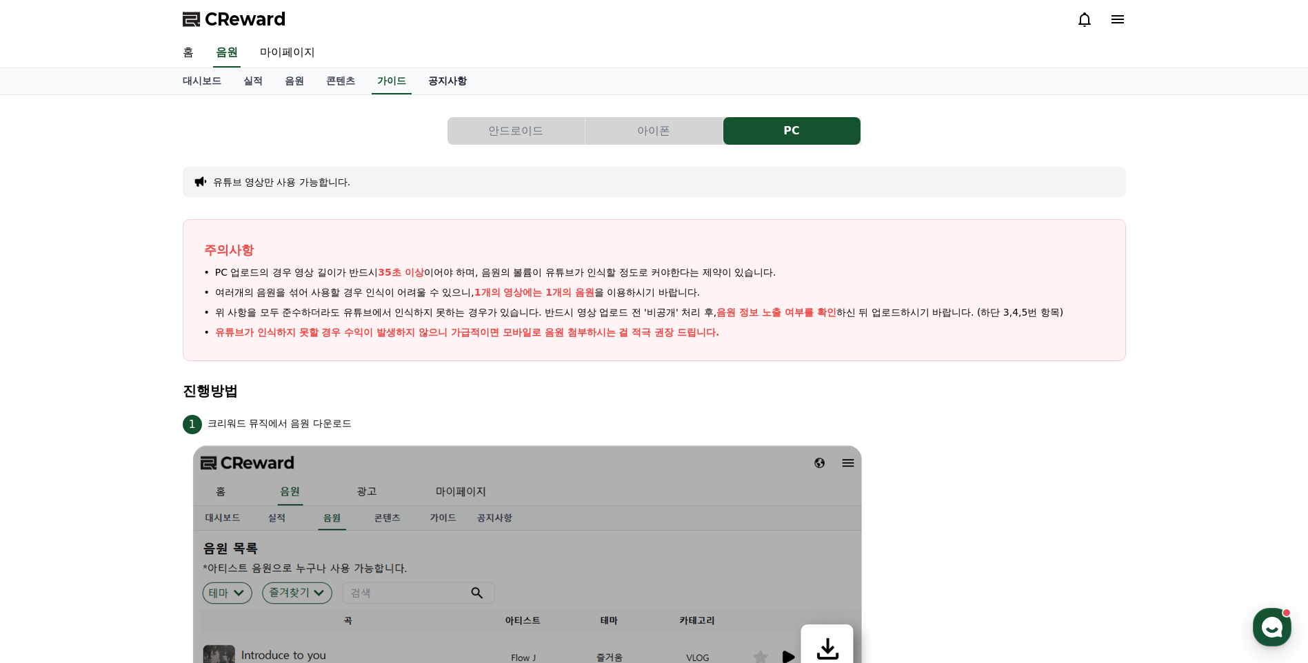
click at [439, 77] on link "공지사항" at bounding box center [447, 81] width 61 height 26
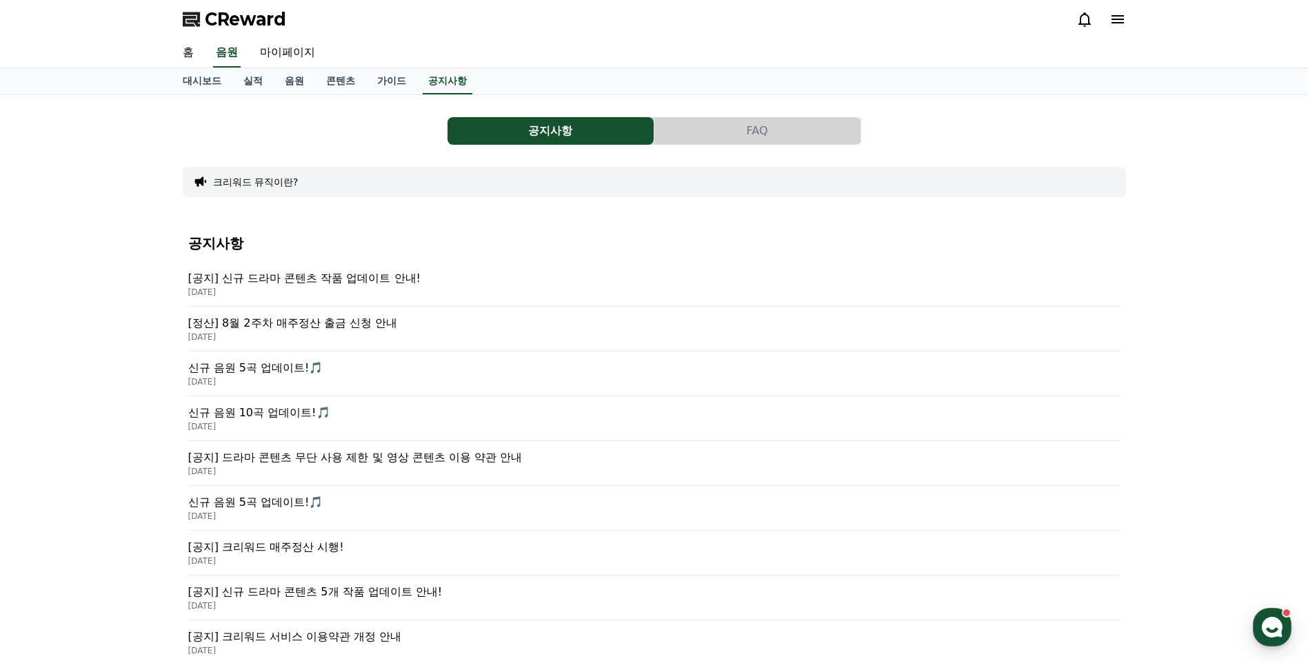
click at [371, 277] on p "[공지] 신규 드라마 콘텐츠 작품 업데이트 안내!" at bounding box center [654, 278] width 932 height 17
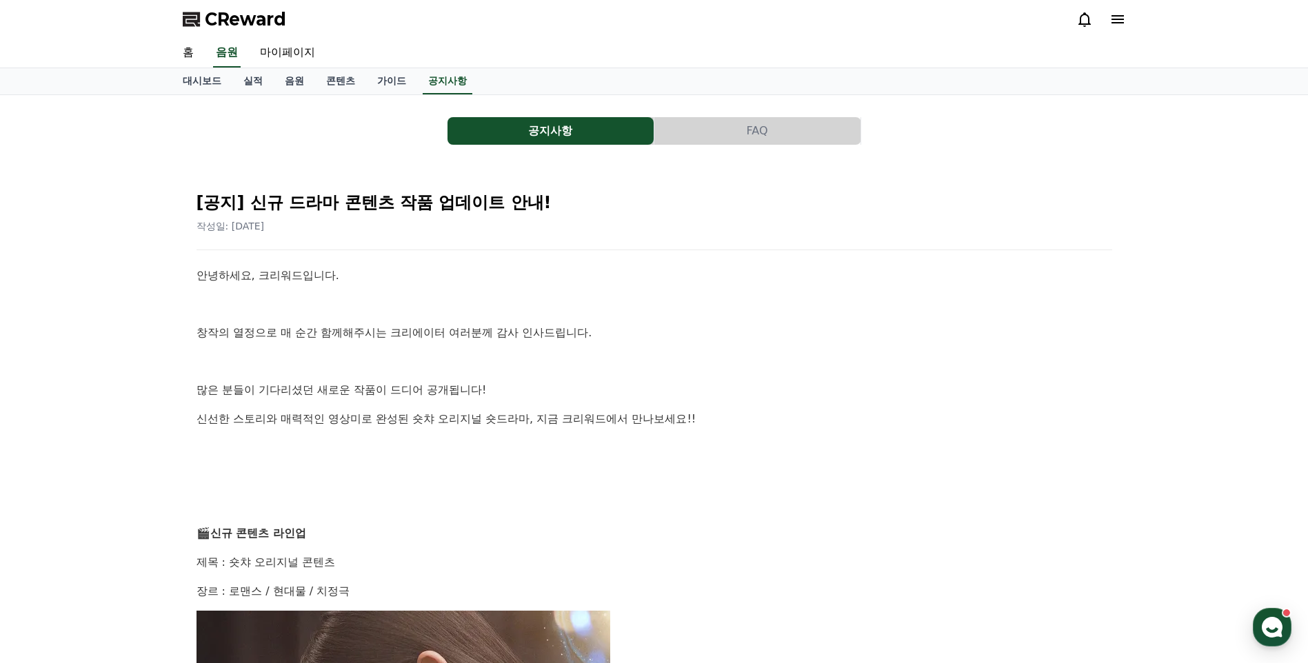
click at [204, 30] on div "CReward" at bounding box center [654, 19] width 965 height 39
click at [227, 20] on span "CReward" at bounding box center [245, 19] width 81 height 22
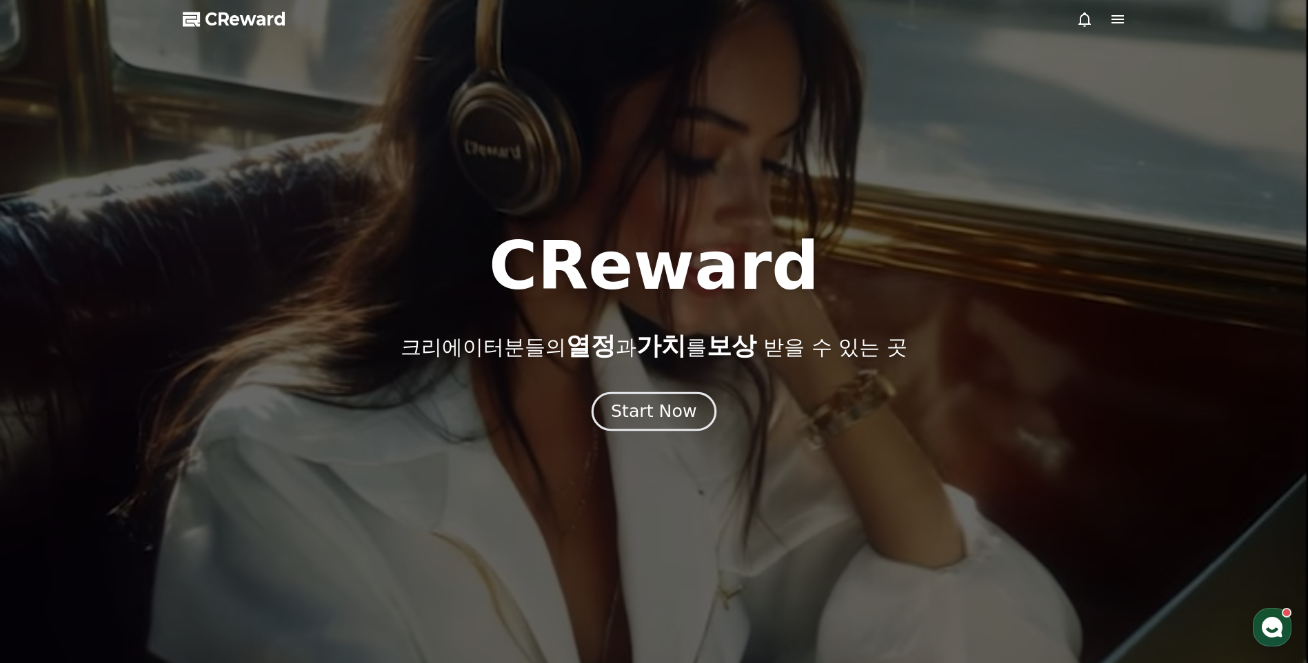
click at [667, 421] on div "Start Now" at bounding box center [654, 411] width 86 height 23
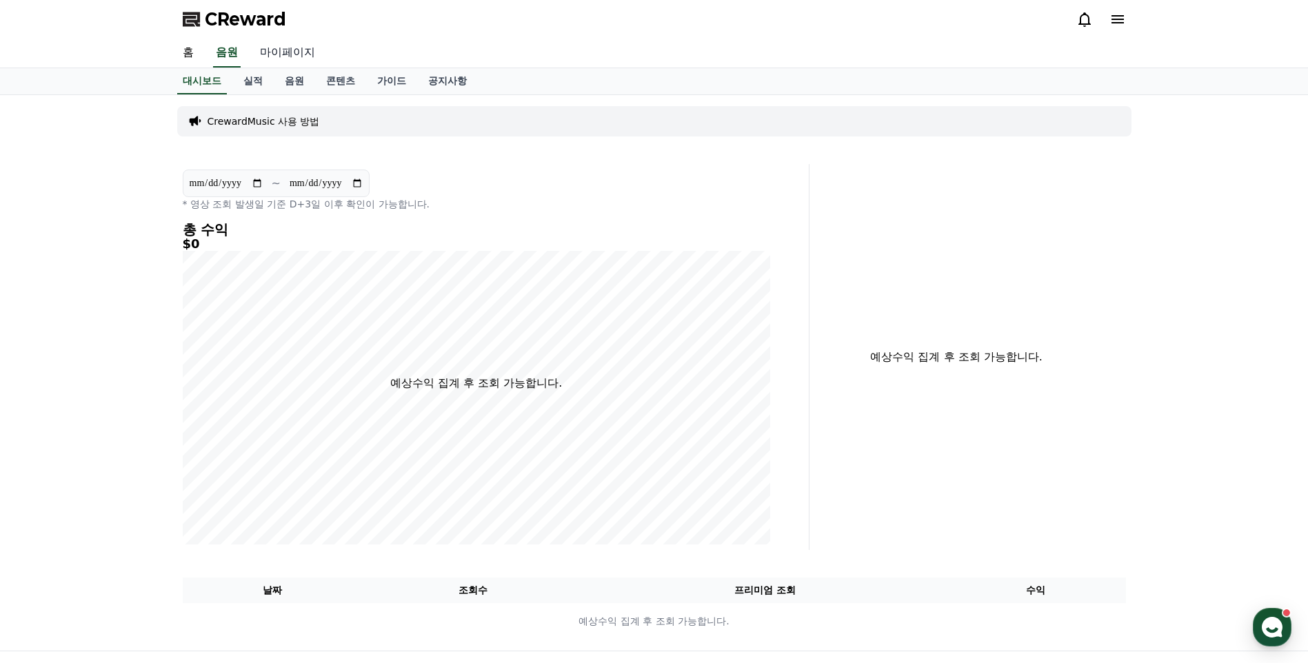
click at [277, 47] on link "마이페이지" at bounding box center [287, 53] width 77 height 29
select select "**********"
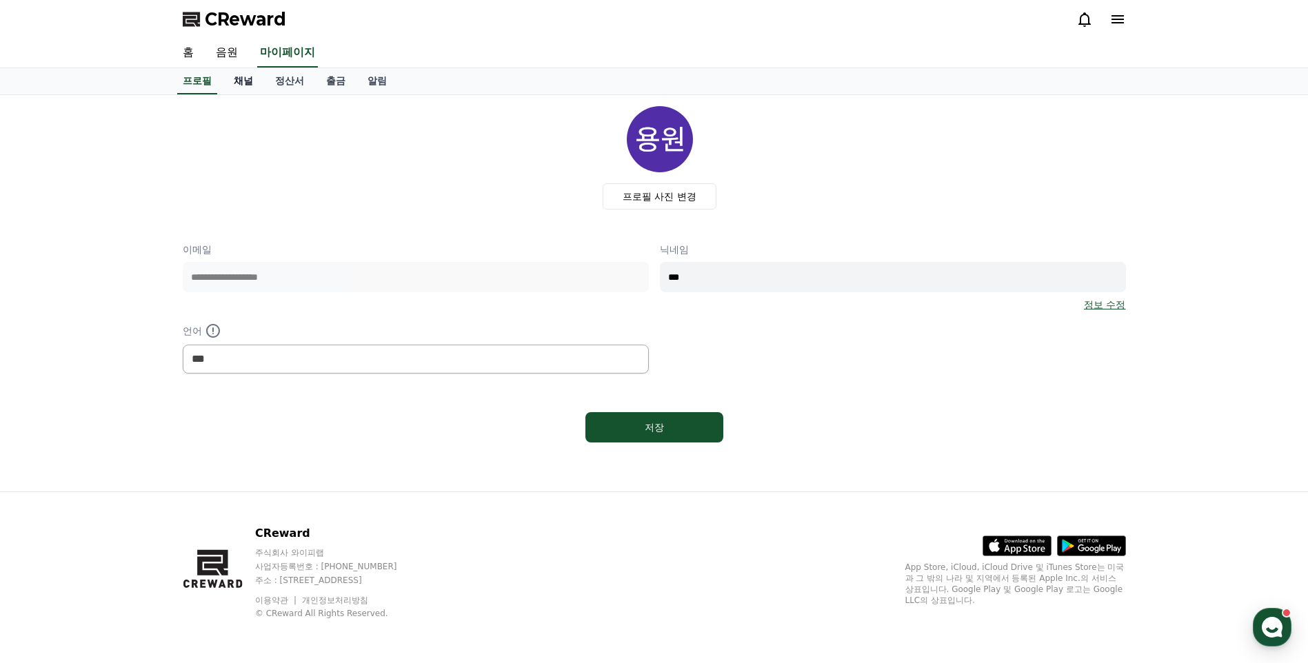
click at [261, 80] on link "채널" at bounding box center [243, 81] width 41 height 26
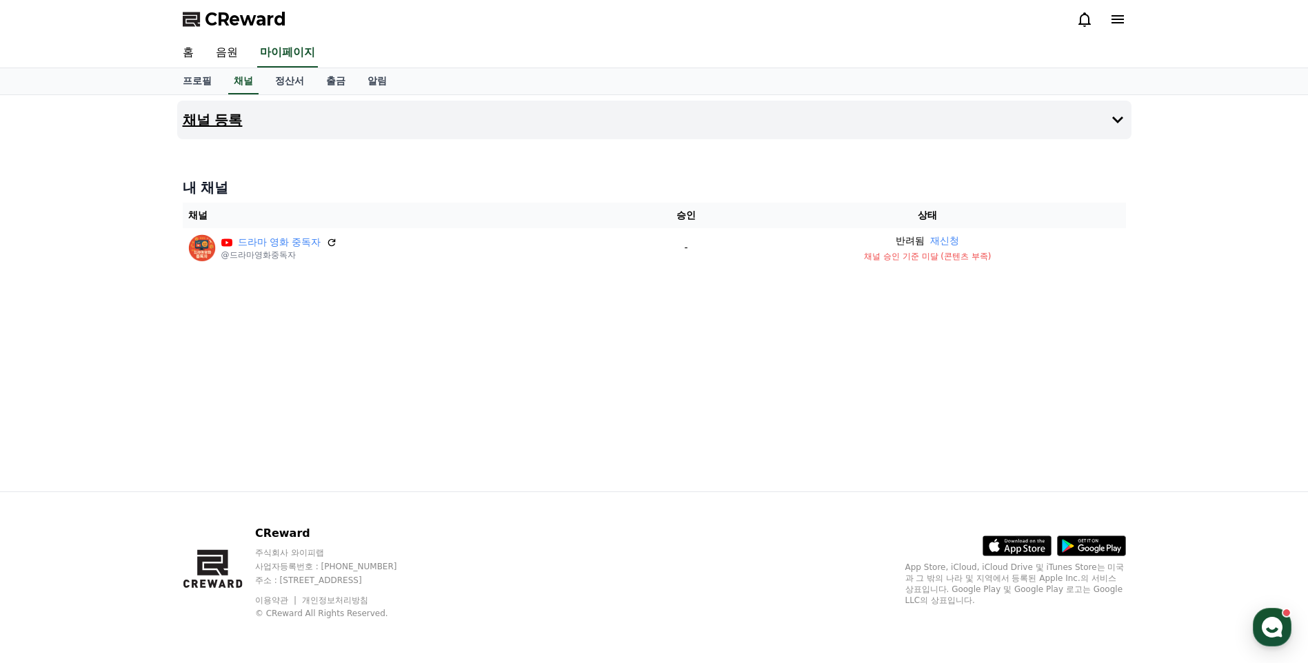
click at [298, 124] on button "채널 등록" at bounding box center [654, 120] width 954 height 39
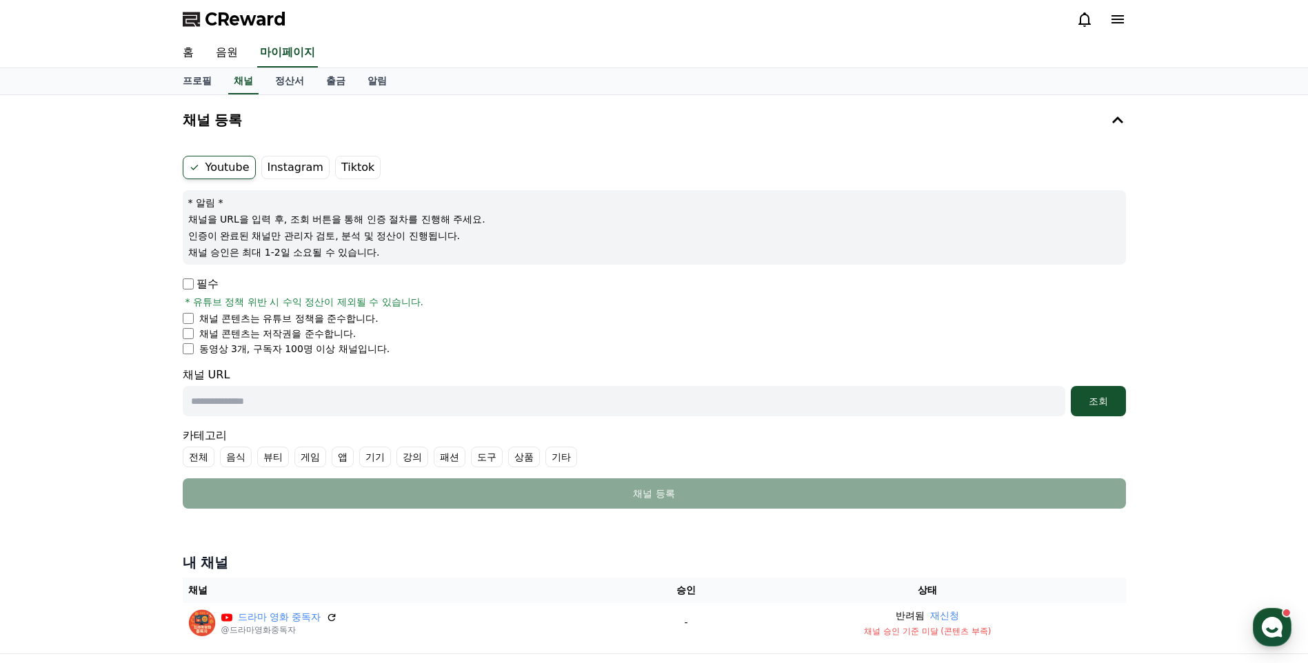
drag, startPoint x: 250, startPoint y: 354, endPoint x: 230, endPoint y: 352, distance: 20.0
click at [230, 352] on p "동영상 3개, 구독자 100명 이상 채널입니다." at bounding box center [294, 349] width 191 height 14
drag, startPoint x: 230, startPoint y: 352, endPoint x: 270, endPoint y: 354, distance: 40.1
click at [270, 354] on p "동영상 3개, 구독자 100명 이상 채널입니다." at bounding box center [294, 349] width 191 height 14
drag, startPoint x: 254, startPoint y: 350, endPoint x: 329, endPoint y: 350, distance: 75.2
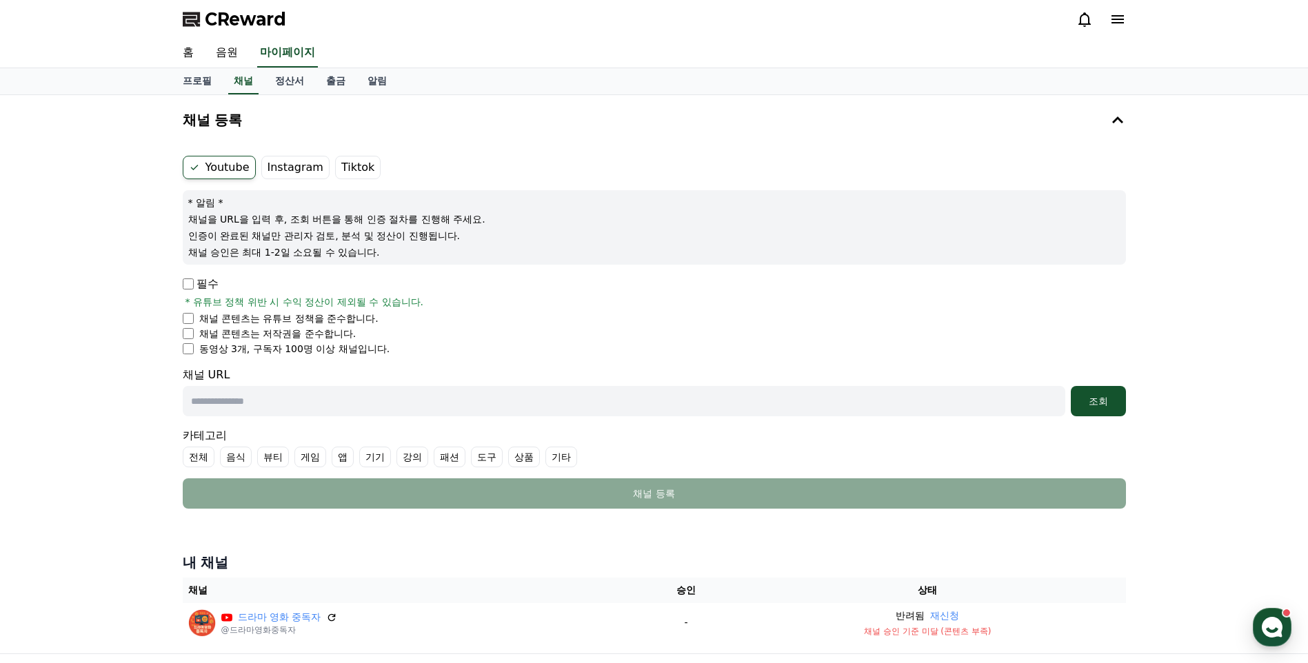
click at [329, 350] on p "동영상 3개, 구독자 100명 이상 채널입니다." at bounding box center [294, 349] width 191 height 14
drag, startPoint x: 329, startPoint y: 350, endPoint x: 359, endPoint y: 368, distance: 35.2
click at [359, 368] on div "채널 URL 조회" at bounding box center [654, 392] width 943 height 50
drag, startPoint x: 364, startPoint y: 349, endPoint x: 269, endPoint y: 351, distance: 95.2
click at [269, 351] on p "동영상 3개, 구독자 100명 이상 채널입니다." at bounding box center [294, 349] width 191 height 14
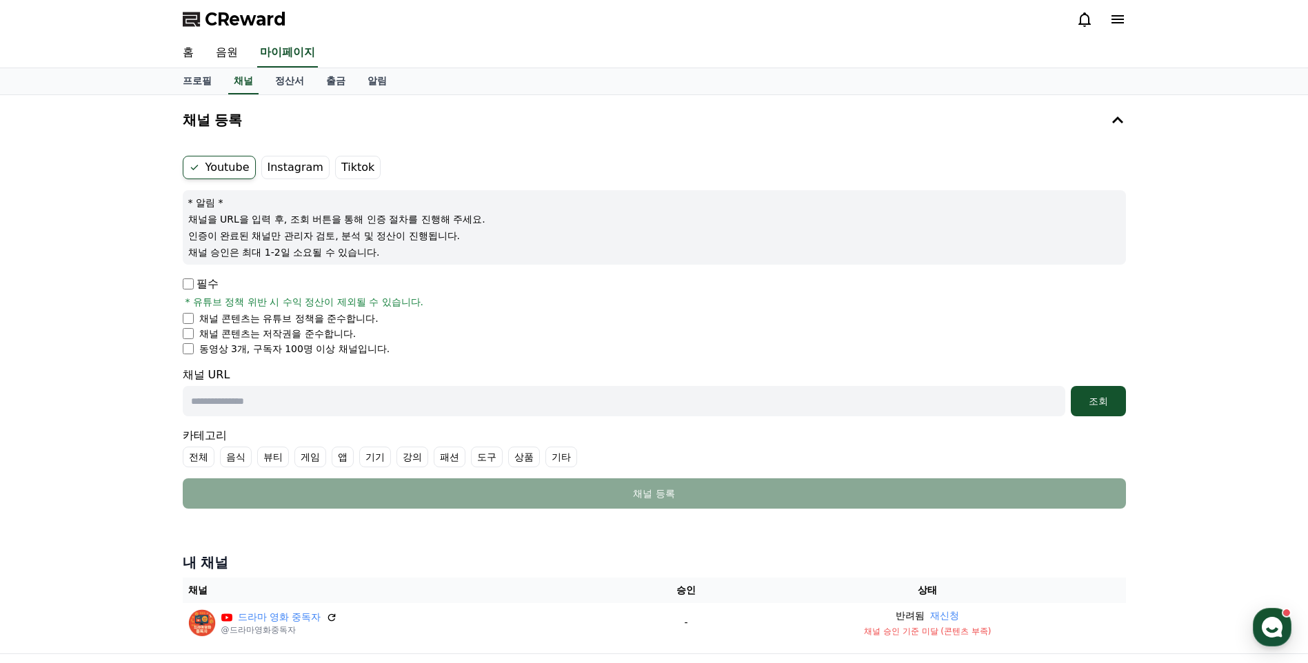
drag, startPoint x: 269, startPoint y: 351, endPoint x: 440, endPoint y: 365, distance: 171.6
click at [440, 365] on form "Youtube Instagram Tiktok * 알림 * 채널을 URL을 입력 후, 조회 버튼을 통해 인증 절차를 진행해 주세요. 인증이 완료…" at bounding box center [654, 332] width 943 height 353
